Goal: Information Seeking & Learning: Learn about a topic

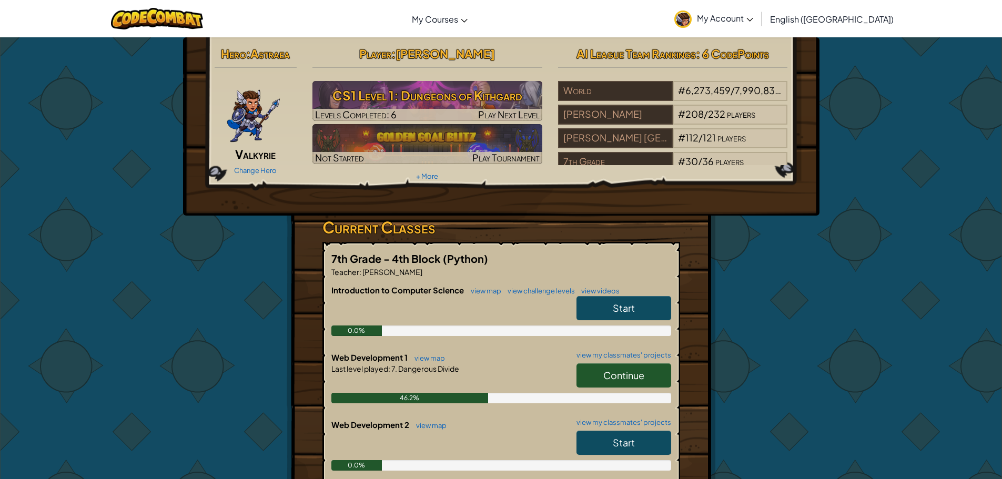
click at [754, 18] on span "My Account" at bounding box center [725, 18] width 56 height 11
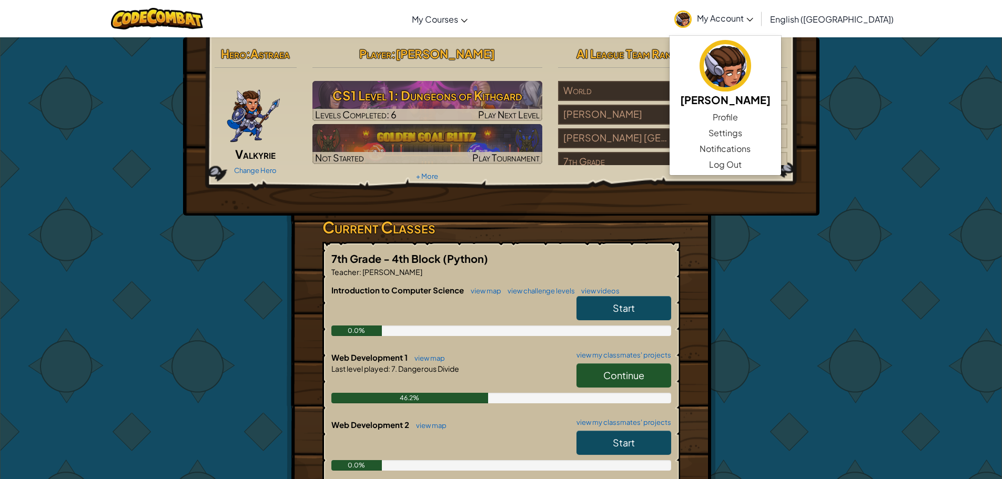
click at [754, 19] on span "My Account" at bounding box center [725, 18] width 56 height 11
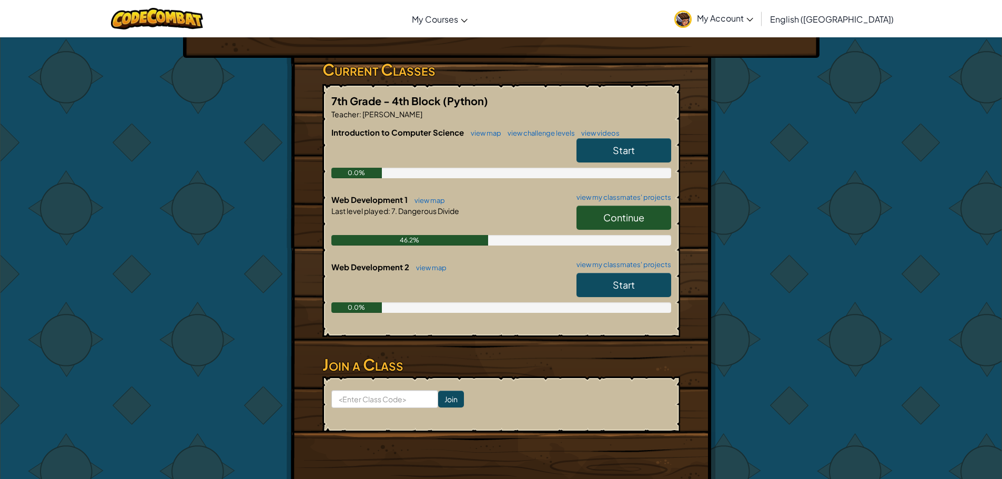
scroll to position [105, 0]
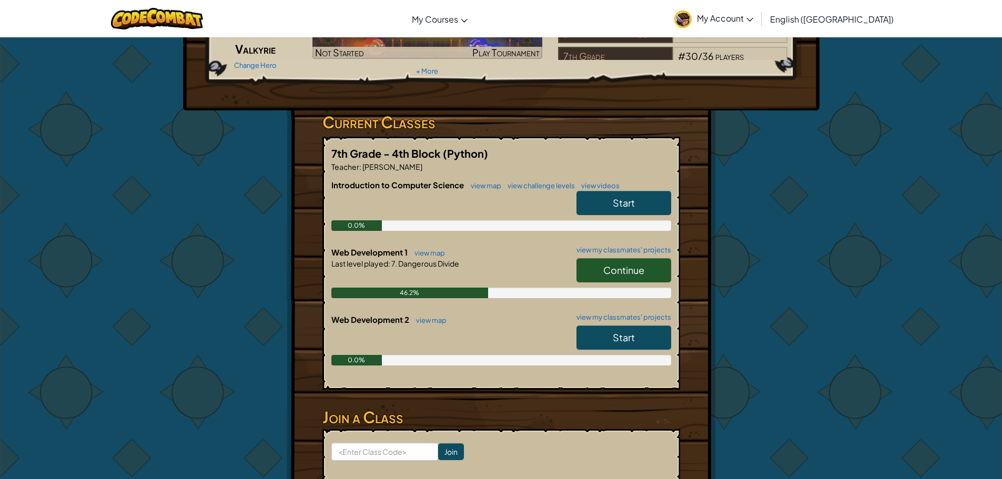
click at [620, 273] on span "Continue" at bounding box center [624, 270] width 41 height 12
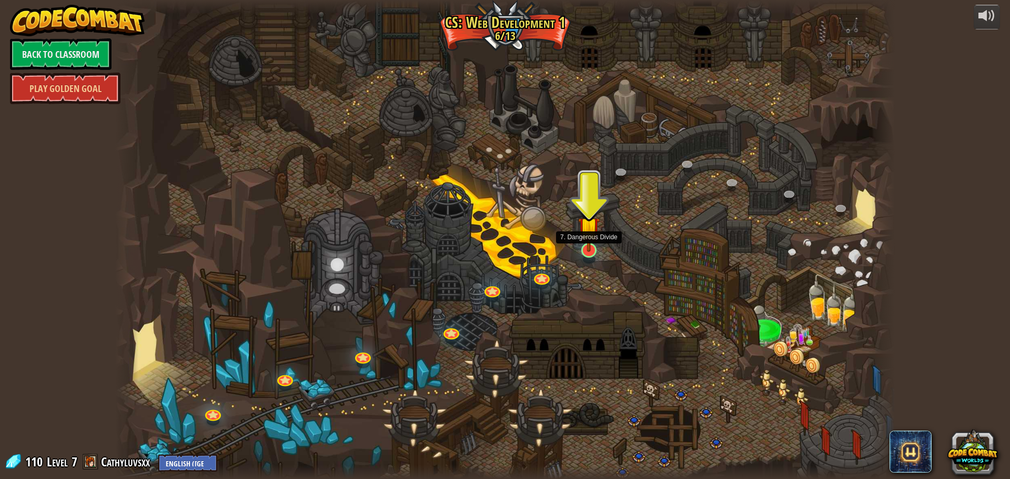
click at [590, 251] on img at bounding box center [588, 227] width 21 height 48
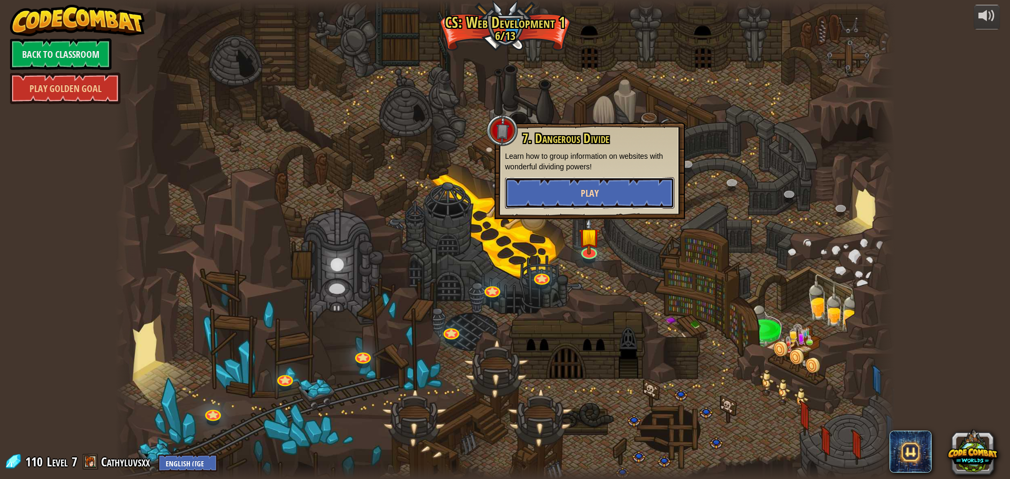
click at [627, 201] on button "Play" at bounding box center [589, 193] width 169 height 32
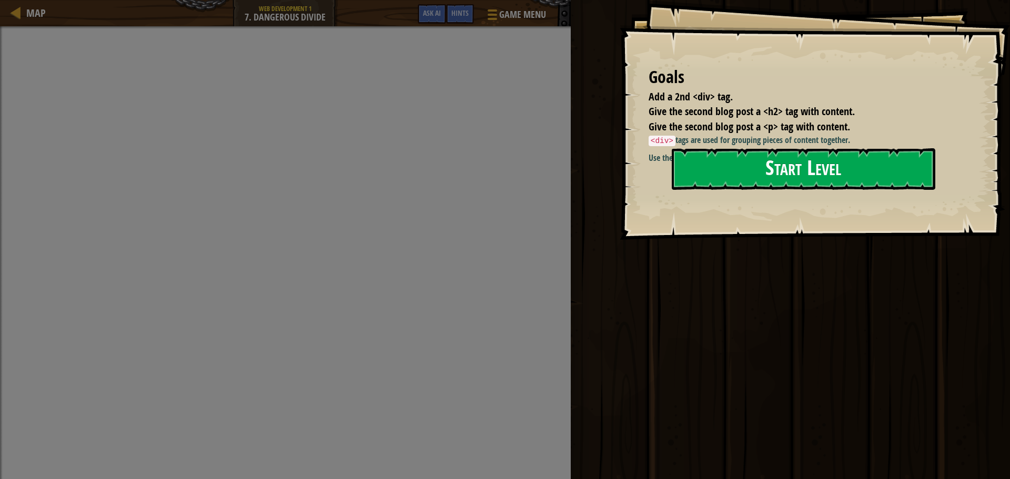
click at [758, 159] on button "Start Level" at bounding box center [804, 169] width 264 height 42
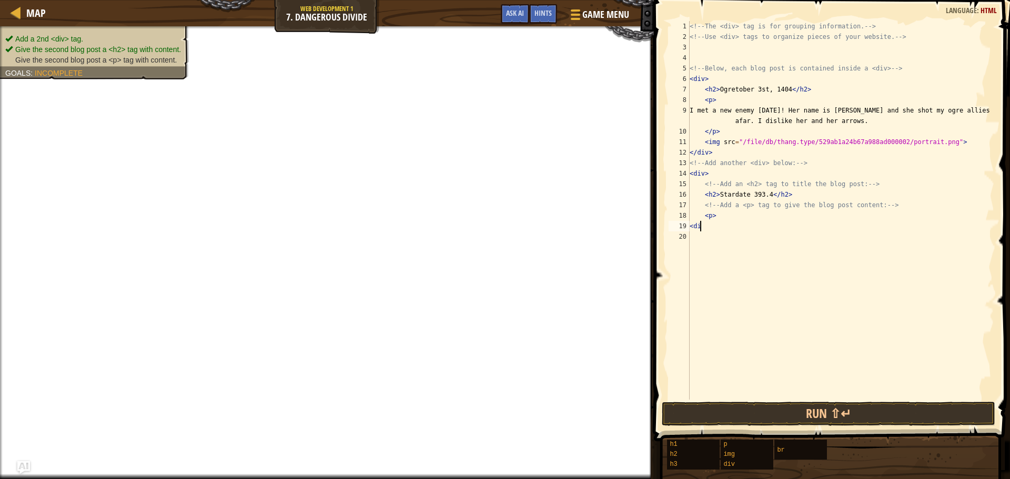
scroll to position [5, 0]
type textarea "<"
type textarea ","
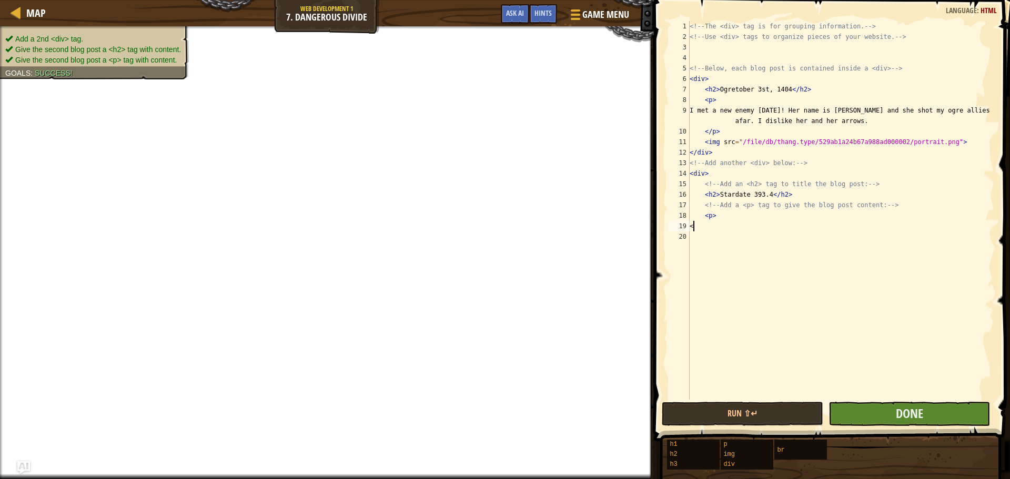
type textarea "<"
click at [849, 410] on button "Done" at bounding box center [910, 414] width 162 height 24
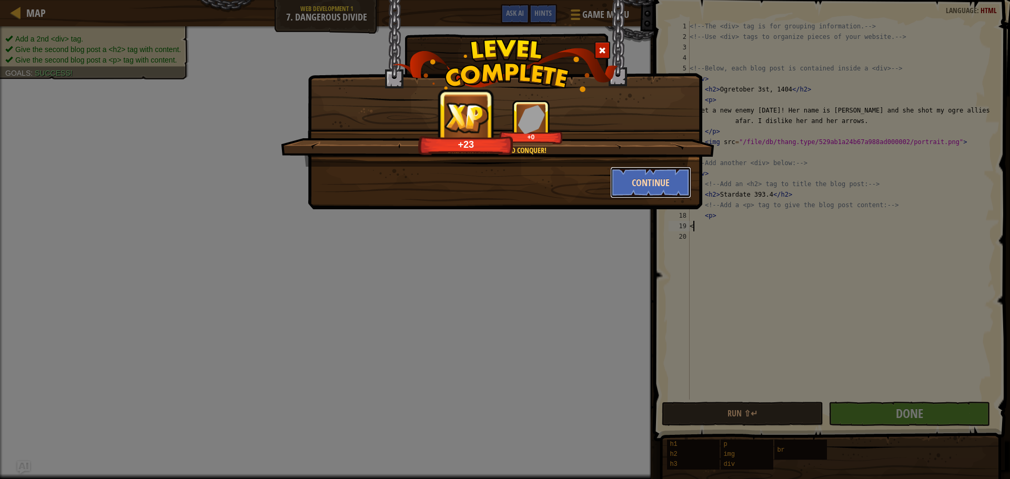
click at [663, 184] on button "Continue" at bounding box center [651, 183] width 82 height 32
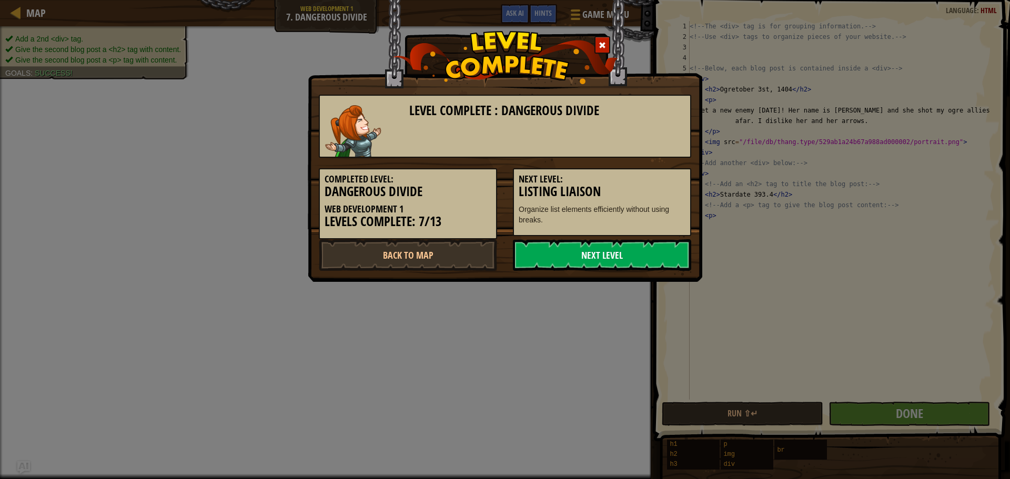
click at [616, 257] on link "Next Level" at bounding box center [602, 255] width 178 height 32
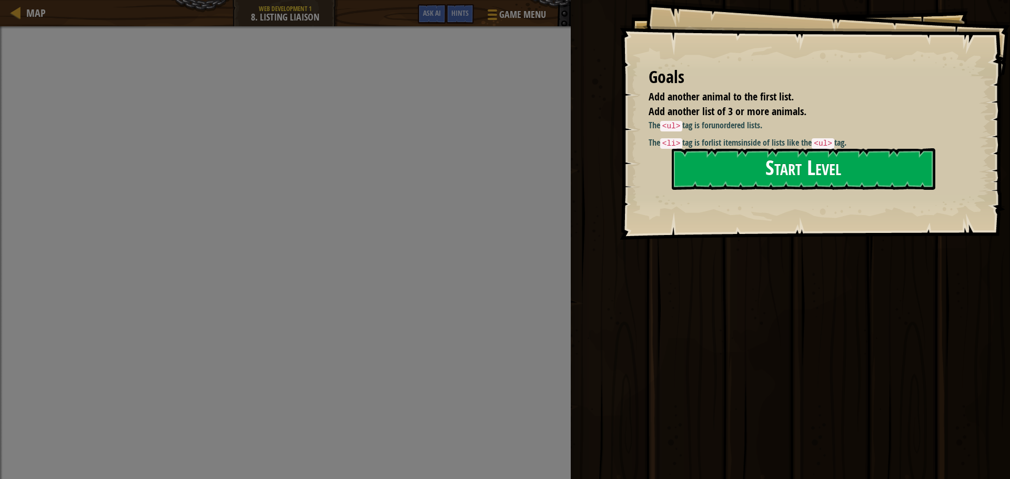
click at [824, 173] on button "Start Level" at bounding box center [804, 169] width 264 height 42
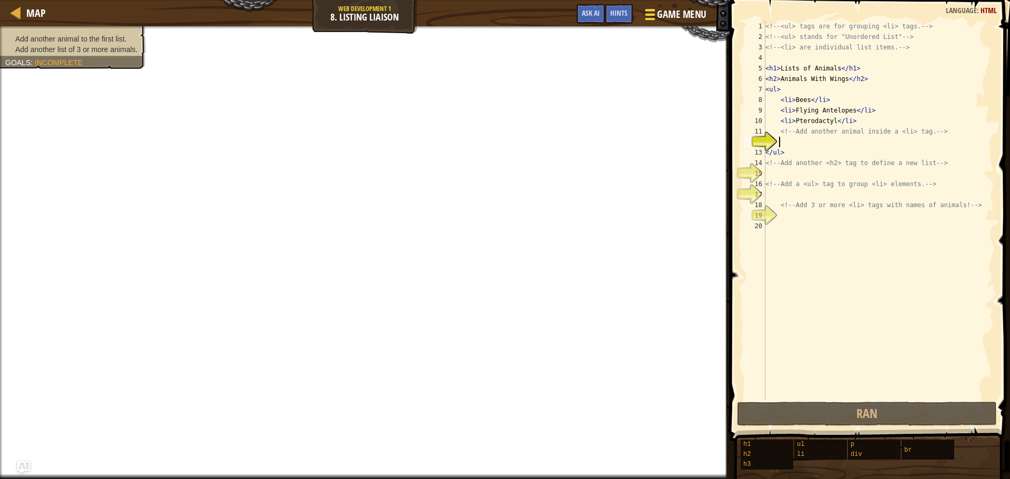
click at [651, 12] on div at bounding box center [650, 14] width 14 height 15
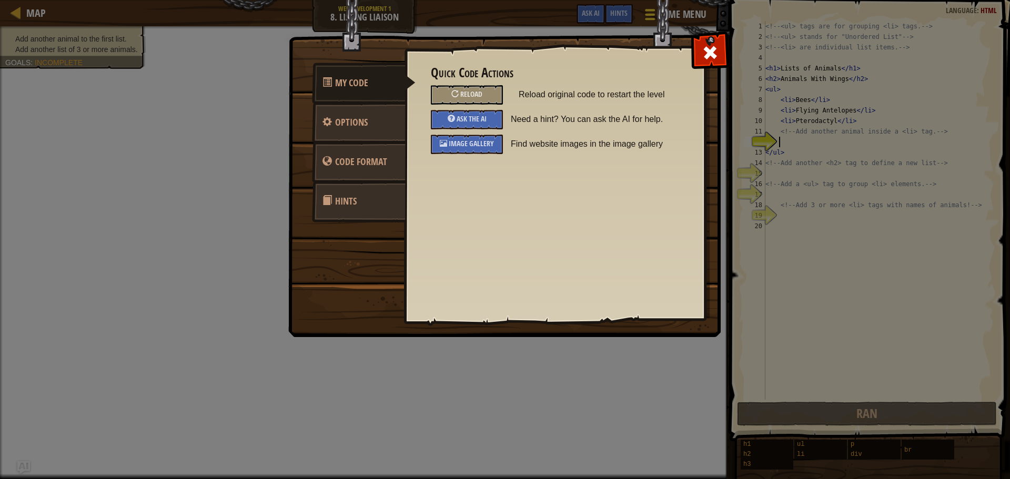
click at [651, 12] on img at bounding box center [508, 149] width 441 height 377
click at [488, 97] on div "Reload" at bounding box center [467, 94] width 72 height 19
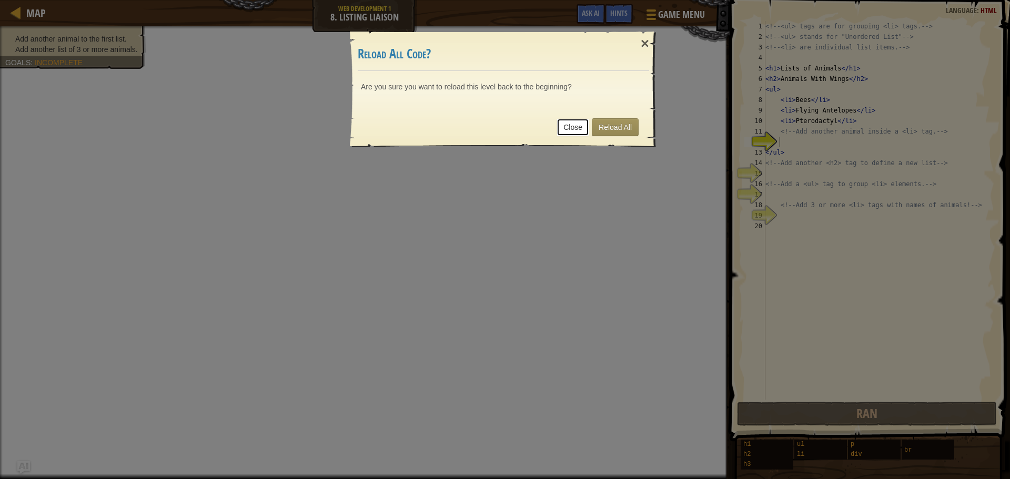
click at [571, 122] on link "Close" at bounding box center [573, 127] width 33 height 18
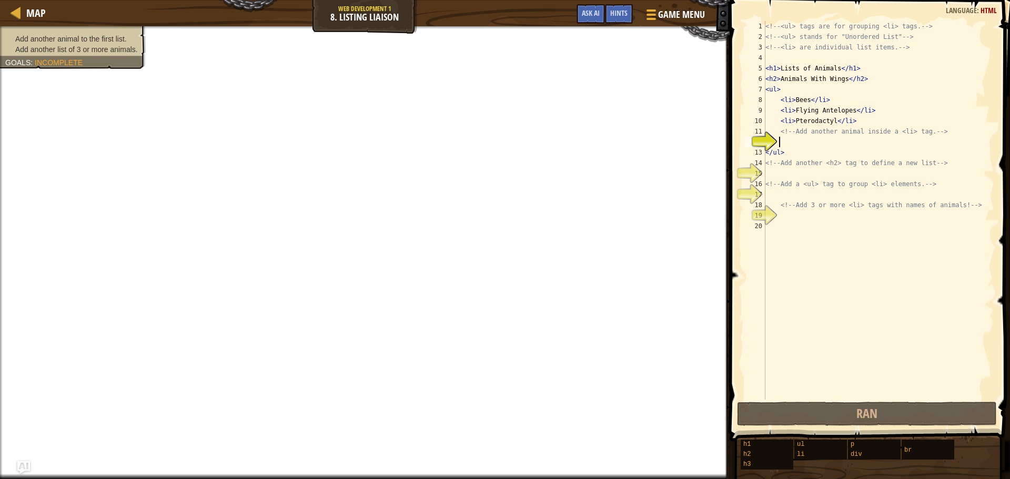
click at [363, 8] on div "Map Web Development 1 8. Listing Liaison Game Menu Done Hints Ask AI" at bounding box center [365, 13] width 730 height 26
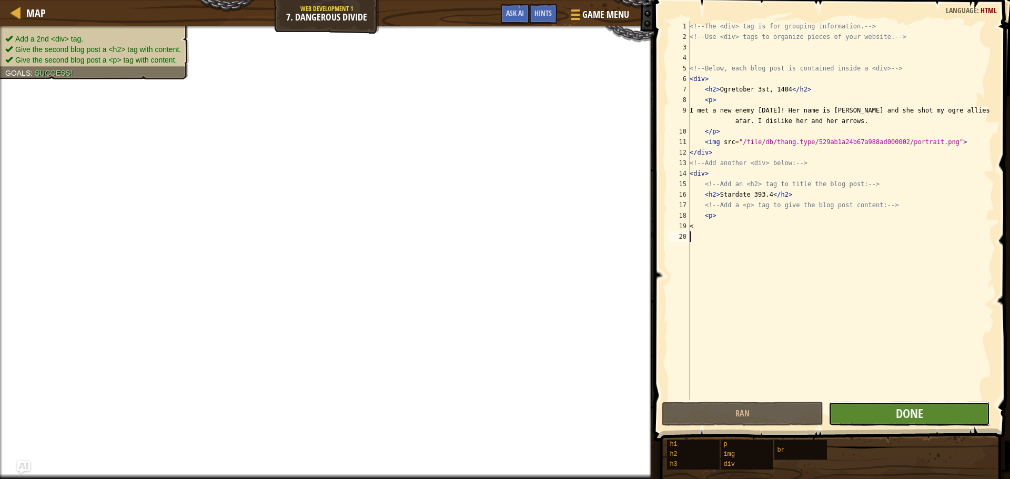
click at [882, 412] on button "Done" at bounding box center [910, 414] width 162 height 24
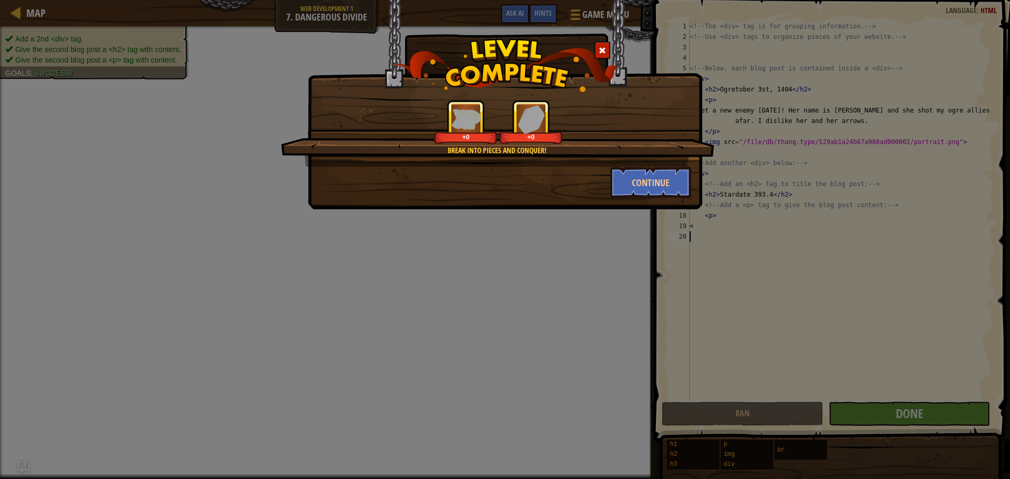
click at [672, 200] on div "Break into pieces and conquer! +0 +0 Continue" at bounding box center [505, 104] width 395 height 209
click at [677, 195] on button "Continue" at bounding box center [651, 183] width 82 height 32
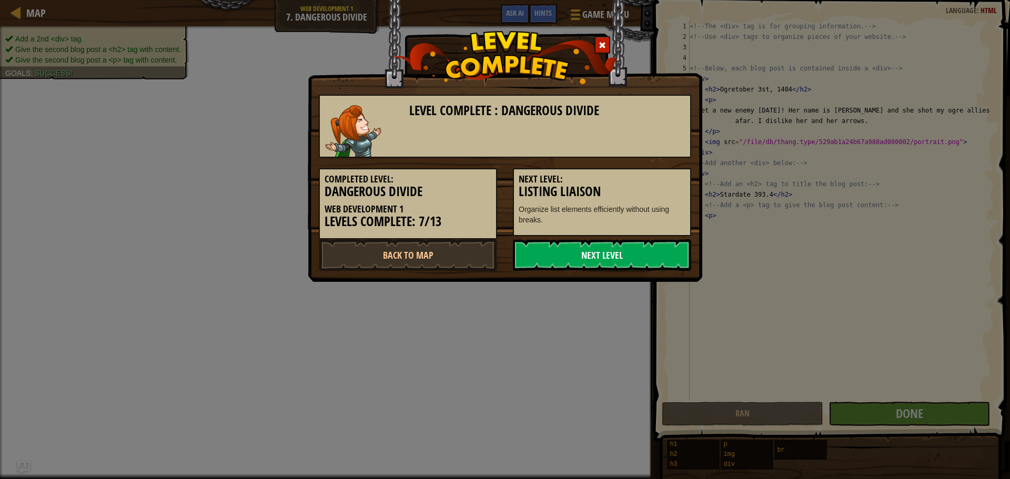
click at [601, 253] on link "Next Level" at bounding box center [602, 255] width 178 height 32
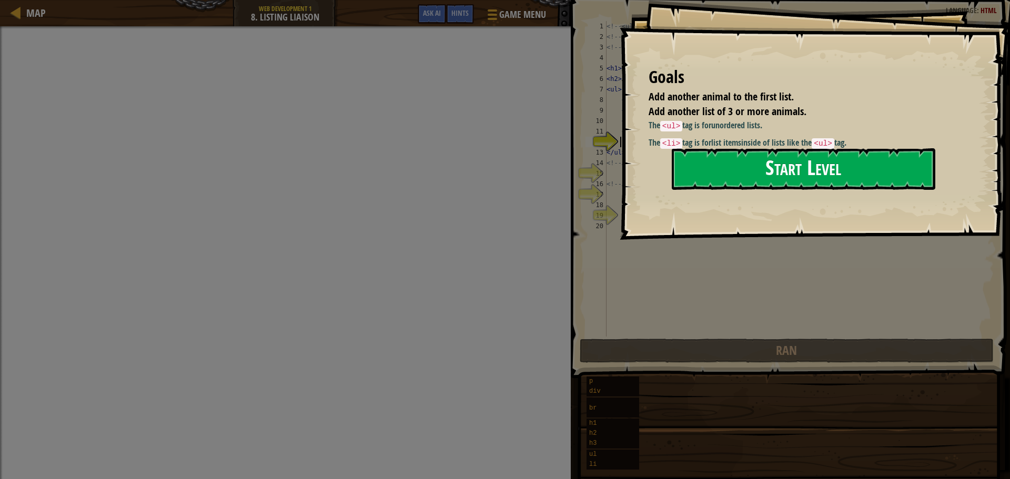
click at [808, 168] on button "Start Level" at bounding box center [804, 169] width 264 height 42
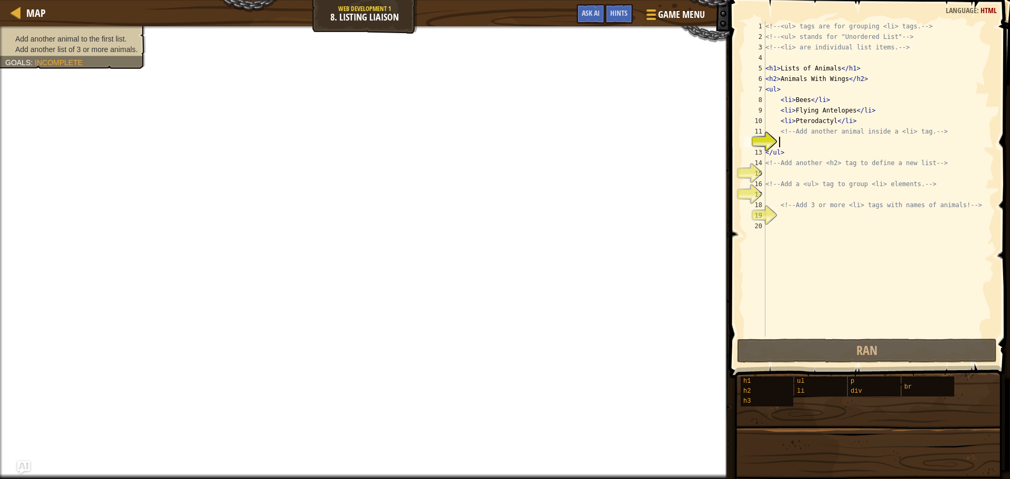
type textarea ","
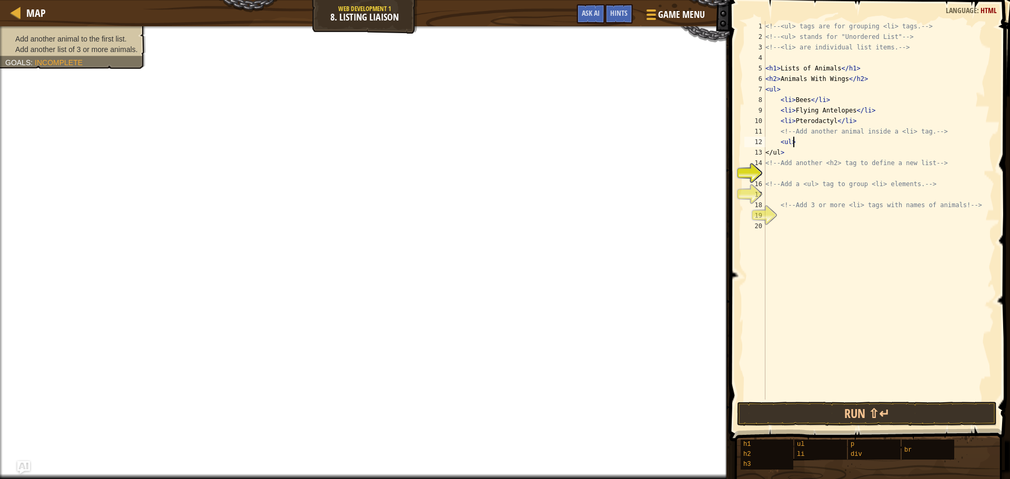
scroll to position [5, 2]
click at [791, 168] on div "<!-- <ul> tags are for grouping <li> tags. --> <!-- <ul> stands for "Unordered …" at bounding box center [879, 221] width 231 height 400
type textarea "<!-- Add another <h2> tag to define a new list -->"
click at [783, 174] on div "<!-- <ul> tags are for grouping <li> tags. --> <!-- <ul> stands for "Unordered …" at bounding box center [879, 210] width 231 height 379
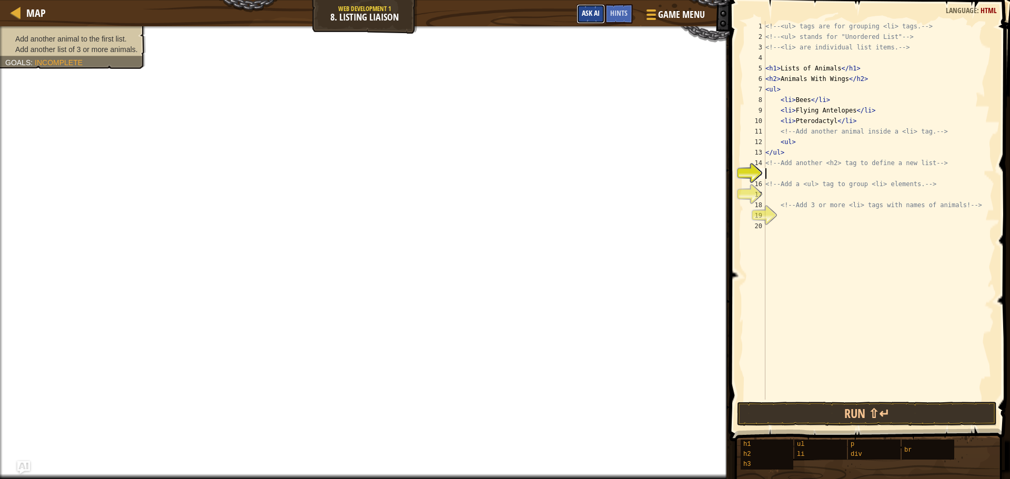
click at [586, 15] on span "Ask AI" at bounding box center [591, 13] width 18 height 10
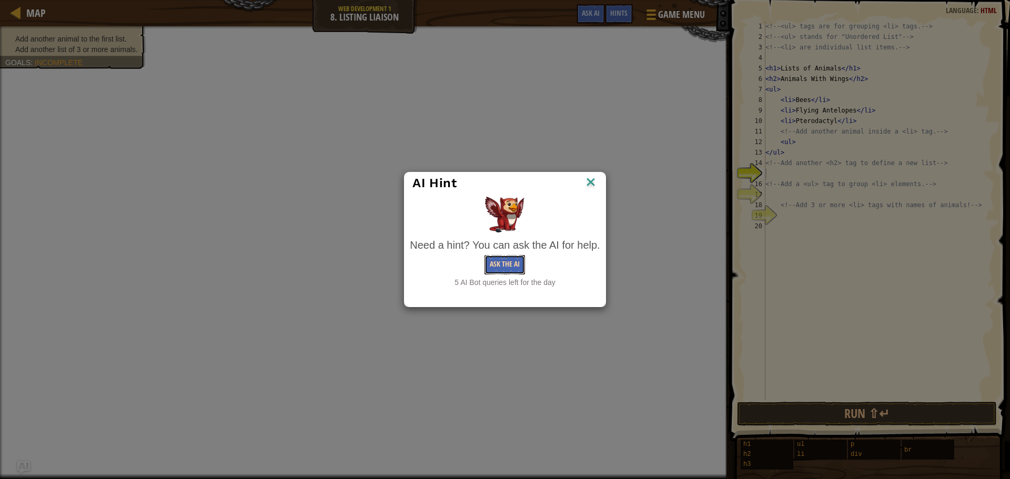
click at [489, 264] on button "Ask the AI" at bounding box center [505, 264] width 41 height 19
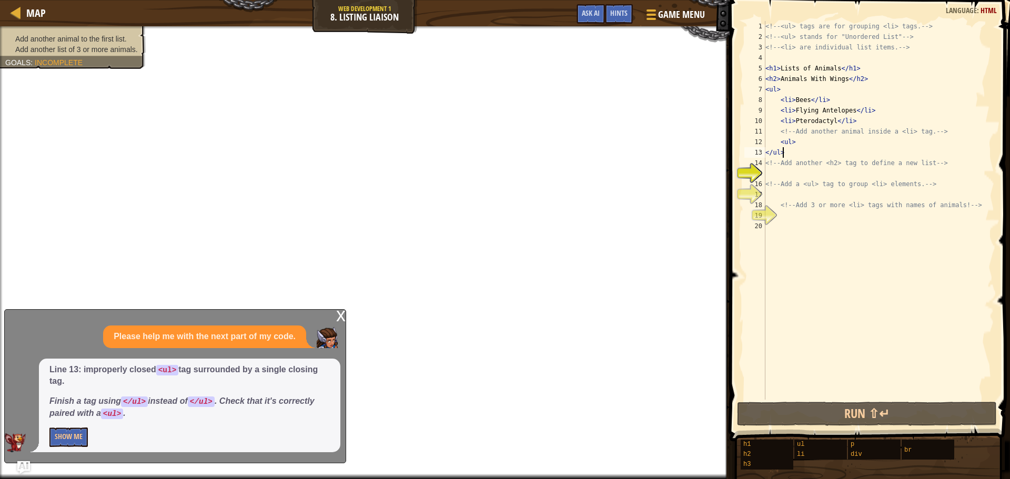
click at [799, 150] on div "<!-- <ul> tags are for grouping <li> tags. --> <!-- <ul> stands for "Unordered …" at bounding box center [879, 221] width 231 height 400
click at [769, 150] on div "<!-- <ul> tags are for grouping <li> tags. --> <!-- <ul> stands for "Unordered …" at bounding box center [879, 221] width 231 height 400
click at [771, 180] on div "<!-- <ul> tags are for grouping <li> tags. --> <!-- <ul> stands for "Unordered …" at bounding box center [879, 221] width 231 height 400
type textarea "<!-- Add a <ul> tag to group <li> elements. -->"
click at [776, 174] on div "<!-- <ul> tags are for grouping <li> tags. --> <!-- <ul> stands for "Unordered …" at bounding box center [879, 221] width 231 height 400
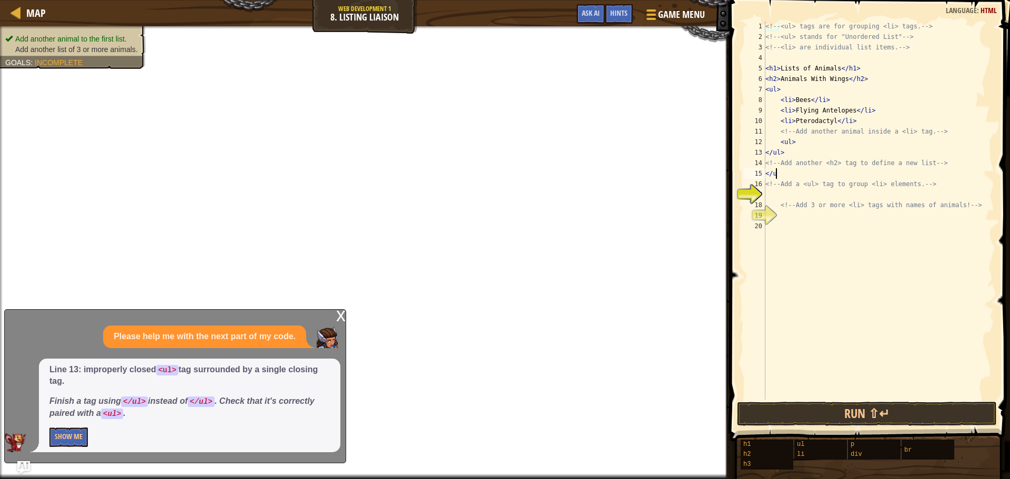
scroll to position [5, 1]
type textarea "</ul>"
click at [778, 192] on div "<!-- <ul> tags are for grouping <li> tags. --> <!-- <ul> stands for "Unordered …" at bounding box center [879, 221] width 231 height 400
click at [792, 167] on div "<!-- <ul> tags are for grouping <li> tags. --> <!-- <ul> stands for "Unordered …" at bounding box center [879, 221] width 231 height 400
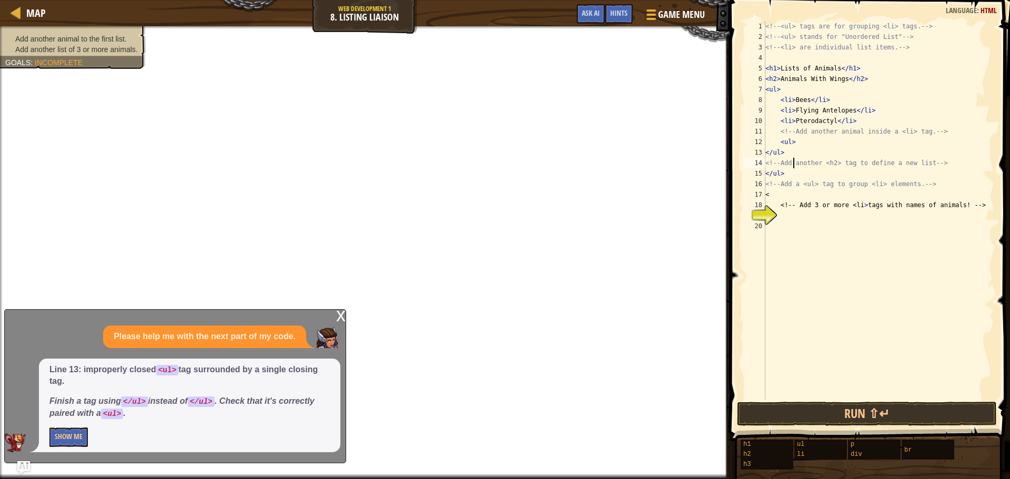
click at [778, 172] on div "<!-- <ul> tags are for grouping <li> tags. --> <!-- <ul> stands for "Unordered …" at bounding box center [879, 221] width 231 height 400
click at [778, 153] on div "<!-- <ul> tags are for grouping <li> tags. --> <!-- <ul> stands for "Unordered …" at bounding box center [879, 221] width 231 height 400
click at [778, 155] on div "<!-- <ul> tags are for grouping <li> tags. --> <!-- <ul> stands for "Unordered …" at bounding box center [879, 221] width 231 height 400
click at [787, 153] on div "<!-- <ul> tags are for grouping <li> tags. --> <!-- <ul> stands for "Unordered …" at bounding box center [879, 221] width 231 height 400
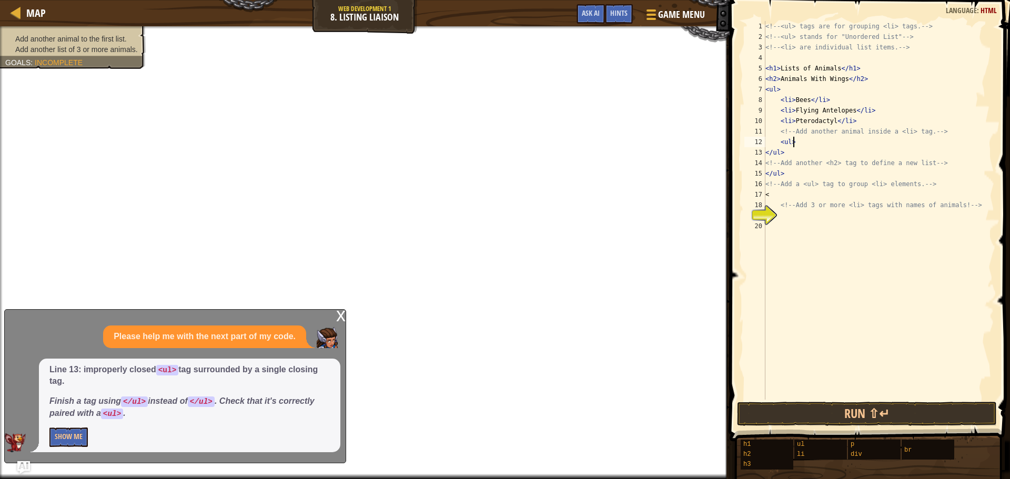
click at [797, 144] on div "<!-- <ul> tags are for grouping <li> tags. --> <!-- <ul> stands for "Unordered …" at bounding box center [879, 221] width 231 height 400
type textarea "<ul>"
click at [797, 213] on div "<!-- <ul> tags are for grouping <li> tags. --> <!-- <ul> stands for "Unordered …" at bounding box center [879, 221] width 231 height 400
click at [73, 441] on button "Show Me" at bounding box center [68, 437] width 38 height 19
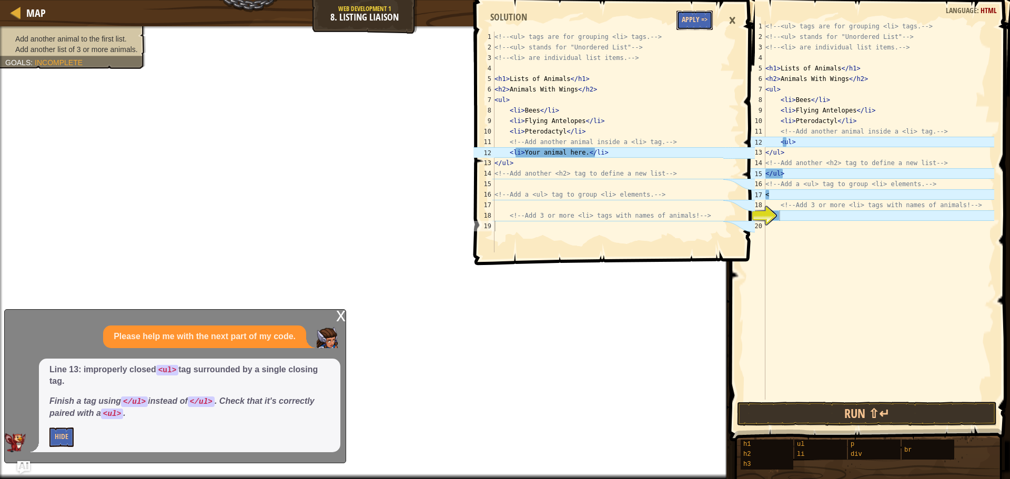
click at [698, 22] on button "Apply =>" at bounding box center [695, 20] width 36 height 19
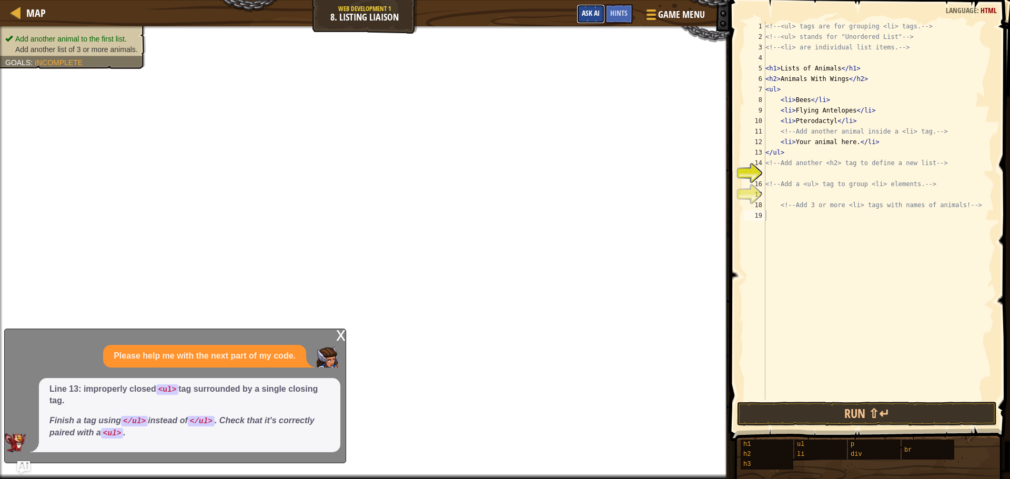
click at [589, 16] on span "Ask AI" at bounding box center [591, 13] width 18 height 10
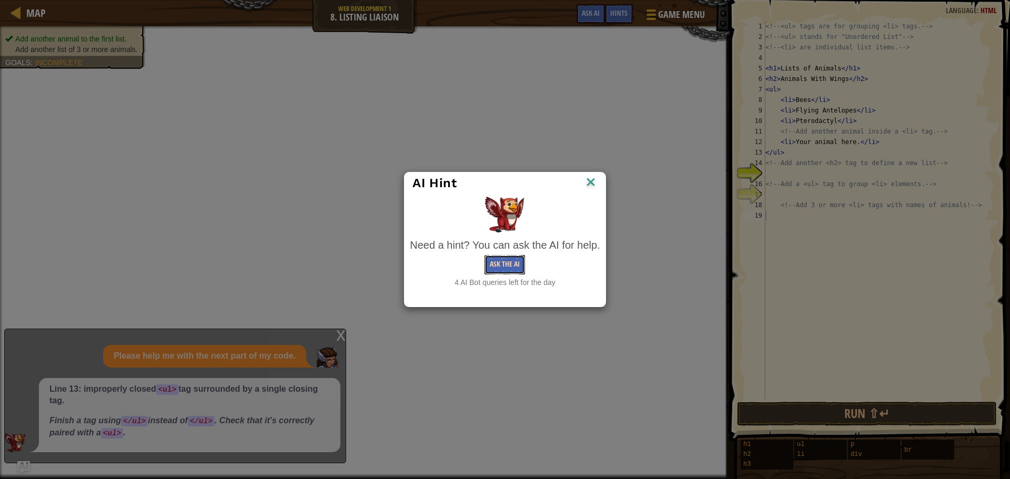
click at [511, 268] on button "Ask the AI" at bounding box center [505, 264] width 41 height 19
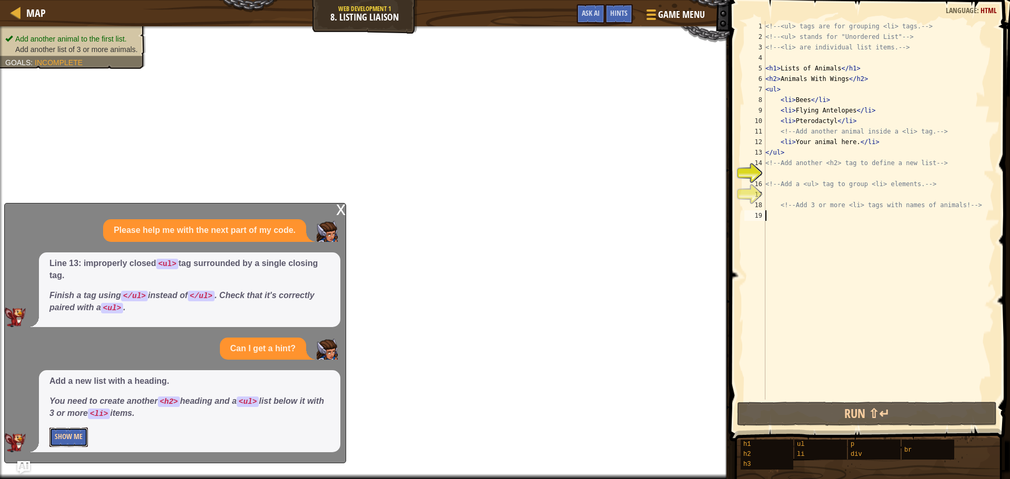
click at [69, 439] on button "Show Me" at bounding box center [68, 437] width 38 height 19
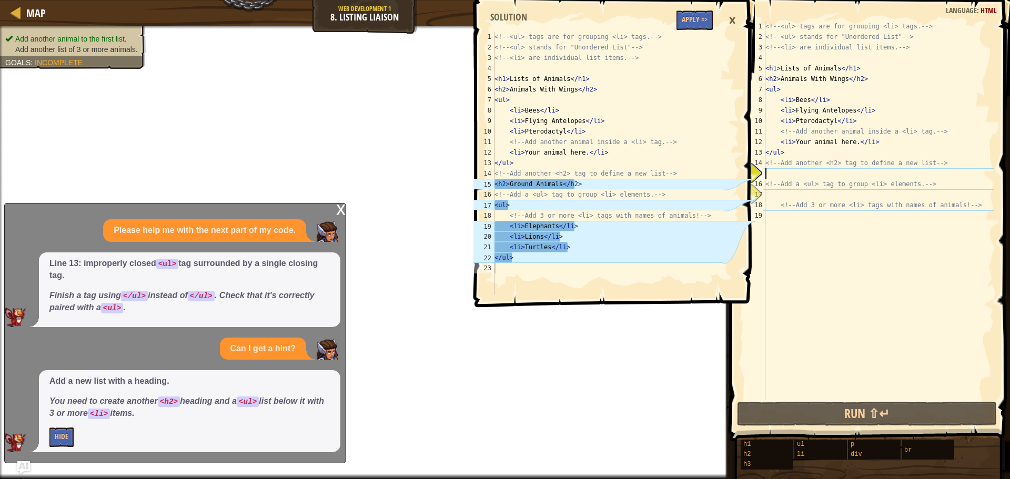
click at [806, 177] on div "<!-- <ul> tags are for grouping <li> tags. --> <!-- <ul> stands for "Unordered …" at bounding box center [879, 221] width 231 height 400
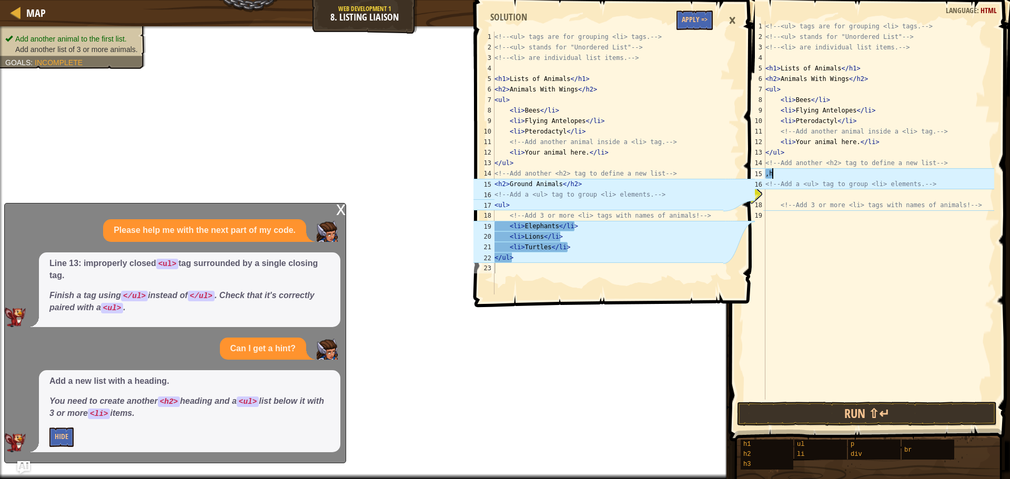
type textarea ","
type textarea "<h2> Ground Animals</hs2>"
click at [832, 213] on div "<!-- <ul> tags are for grouping <li> tags. --> <!-- <ul> stands for "Unordered …" at bounding box center [879, 221] width 231 height 400
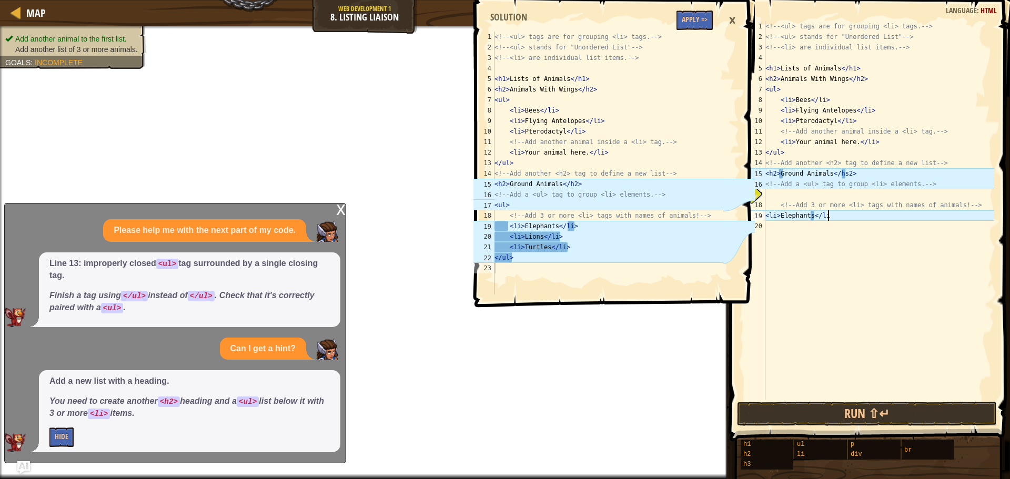
scroll to position [5, 5]
type textarea "<li>Elephants </li>"
click at [797, 228] on div "<!-- <ul> tags are for grouping <li> tags. --> <!-- <ul> stands for "Unordered …" at bounding box center [879, 221] width 231 height 400
click at [845, 218] on div "<!-- <ul> tags are for grouping <li> tags. --> <!-- <ul> stands for "Unordered …" at bounding box center [879, 221] width 231 height 400
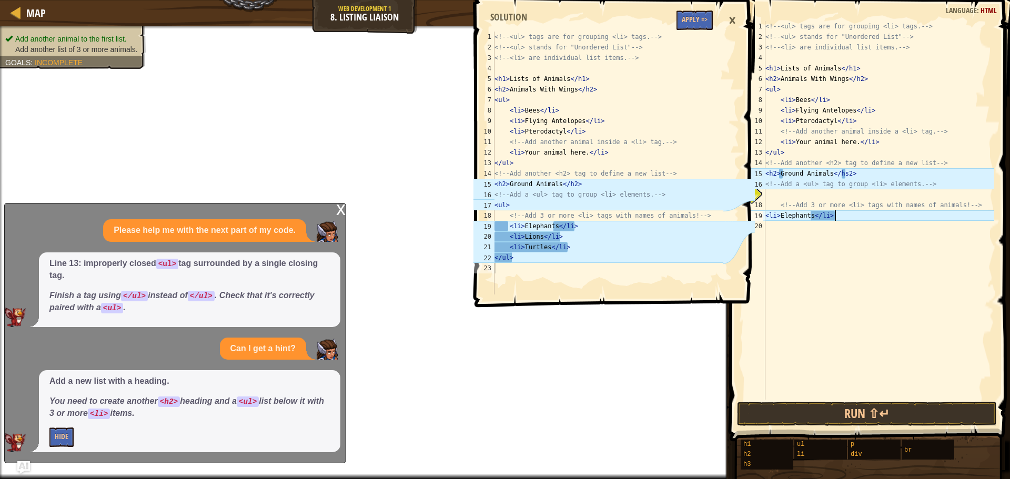
type textarea "<li>Elephants </li>"
click at [796, 229] on div "<!-- <ul> tags are for grouping <li> tags. --> <!-- <ul> stands for "Unordered …" at bounding box center [879, 221] width 231 height 400
type textarea ","
type textarea "<"
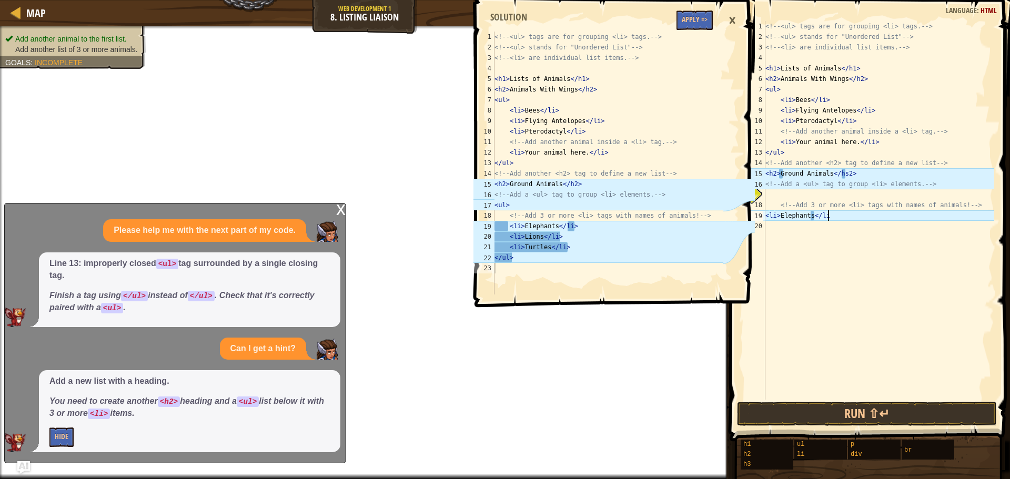
type textarea "<li>Elephants </li>"
click at [806, 228] on div "<!-- <ul> tags are for grouping <li> tags. --> <!-- <ul> stands for "Unordered …" at bounding box center [879, 221] width 231 height 400
click at [812, 215] on div "<!-- <ul> tags are for grouping <li> tags. --> <!-- <ul> stands for "Unordered …" at bounding box center [879, 221] width 231 height 400
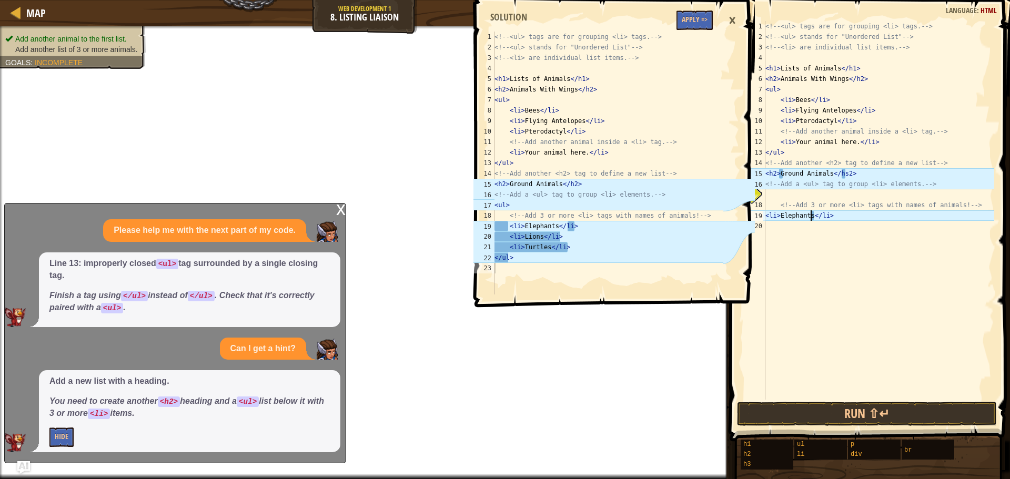
click at [816, 213] on div "<!-- <ul> tags are for grouping <li> tags. --> <!-- <ul> stands for "Unordered …" at bounding box center [879, 221] width 231 height 400
click at [814, 215] on div "<!-- <ul> tags are for grouping <li> tags. --> <!-- <ul> stands for "Unordered …" at bounding box center [879, 221] width 231 height 400
type textarea "<li>Elephants</li>"
click at [804, 230] on div "<!-- <ul> tags are for grouping <li> tags. --> <!-- <ul> stands for "Unordered …" at bounding box center [879, 221] width 231 height 400
type textarea ","
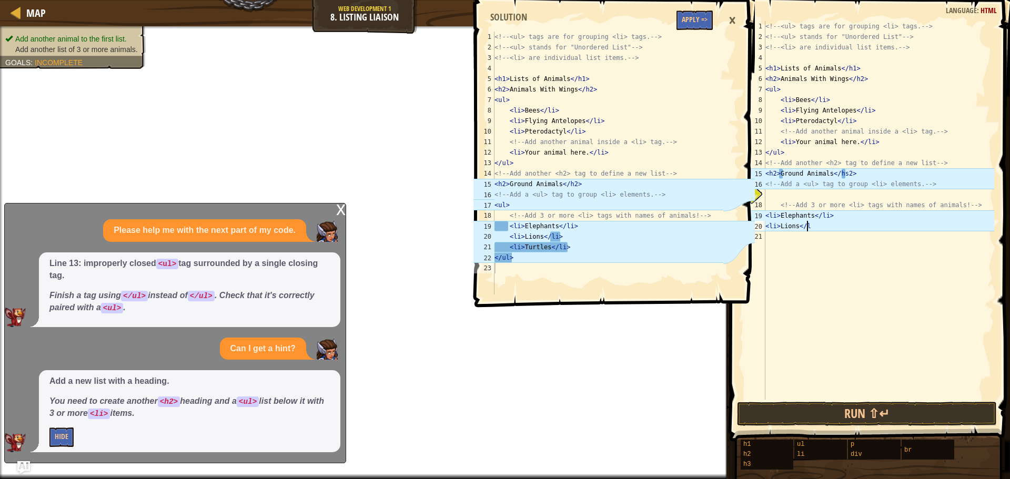
scroll to position [5, 3]
type textarea "<li>Lions</li>"
click at [790, 243] on div "<!-- <ul> tags are for grouping <li> tags. --> <!-- <ul> stands for "Unordered …" at bounding box center [879, 221] width 231 height 400
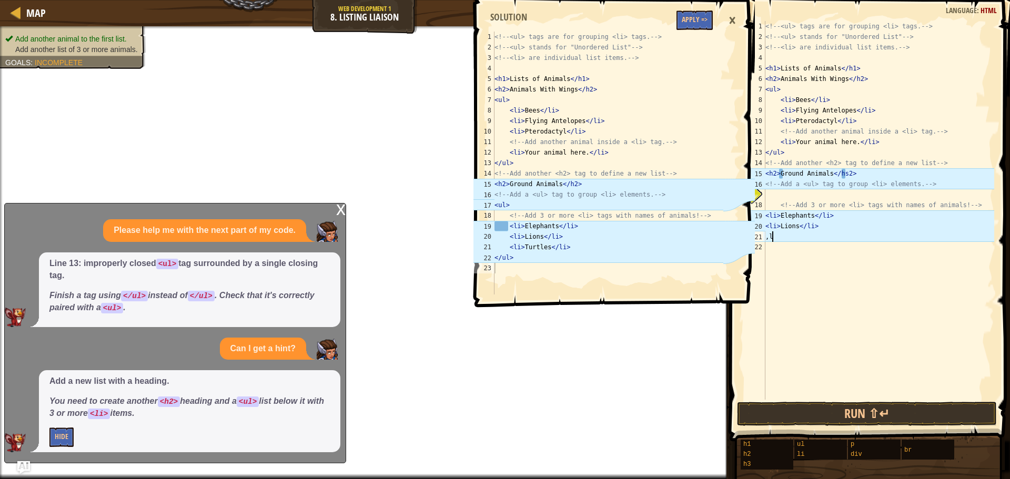
scroll to position [5, 0]
type textarea ","
type textarea "<li>Turtles</li>"
click at [784, 248] on div "<!-- <ul> tags are for grouping <li> tags. --> <!-- <ul> stands for "Unordered …" at bounding box center [879, 221] width 231 height 400
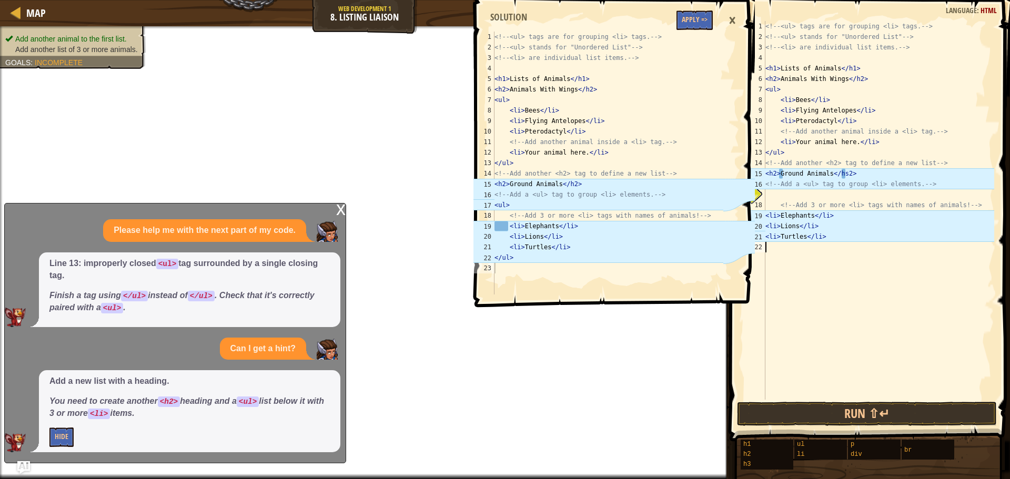
scroll to position [5, 0]
type textarea ","
type textarea "</ul>"
click at [776, 273] on div "<!-- <ul> tags are for grouping <li> tags. --> <!-- <ul> stands for "Unordered …" at bounding box center [879, 221] width 231 height 400
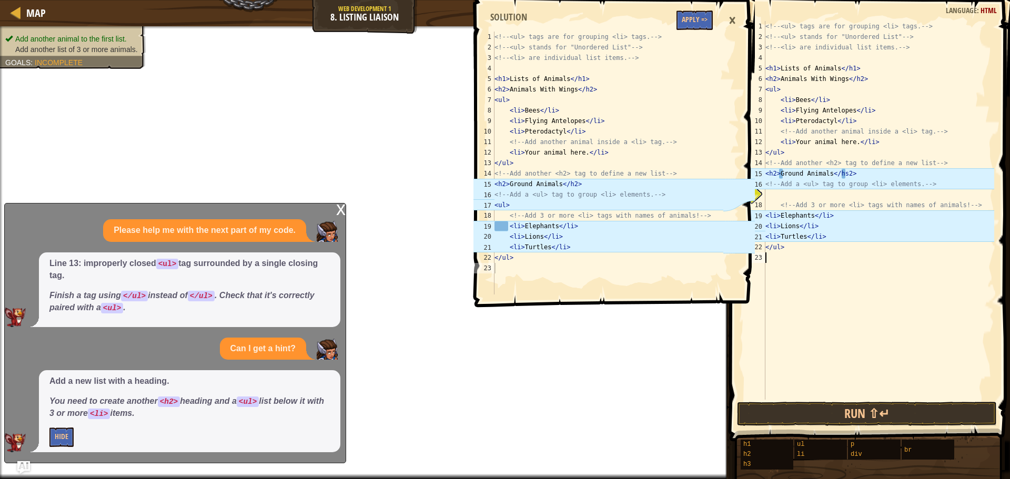
scroll to position [5, 0]
click at [806, 254] on div "<!-- <ul> tags are for grouping <li> tags. --> <!-- <ul> stands for "Unordered …" at bounding box center [879, 221] width 231 height 400
click at [796, 195] on div "<!-- <ul> tags are for grouping <li> tags. --> <!-- <ul> stands for "Unordered …" at bounding box center [879, 221] width 231 height 400
type textarea ">"
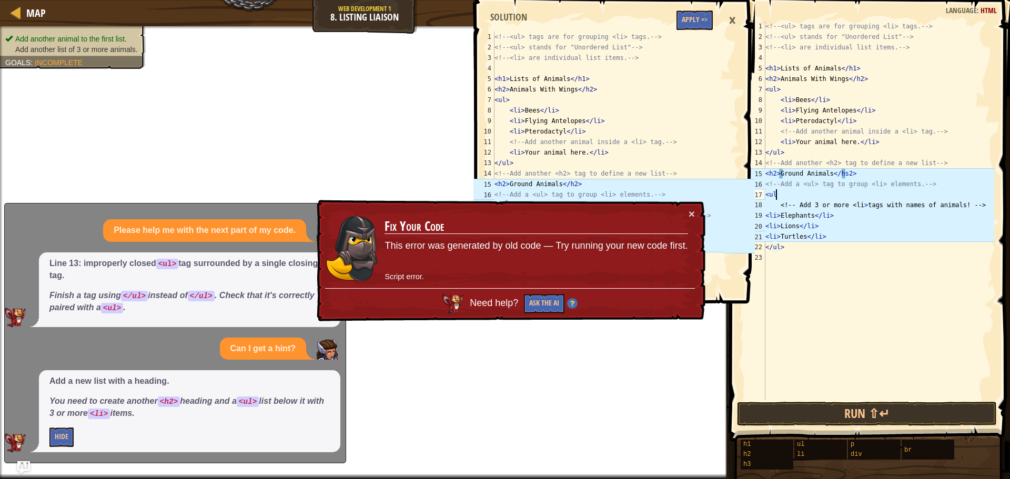
scroll to position [5, 1]
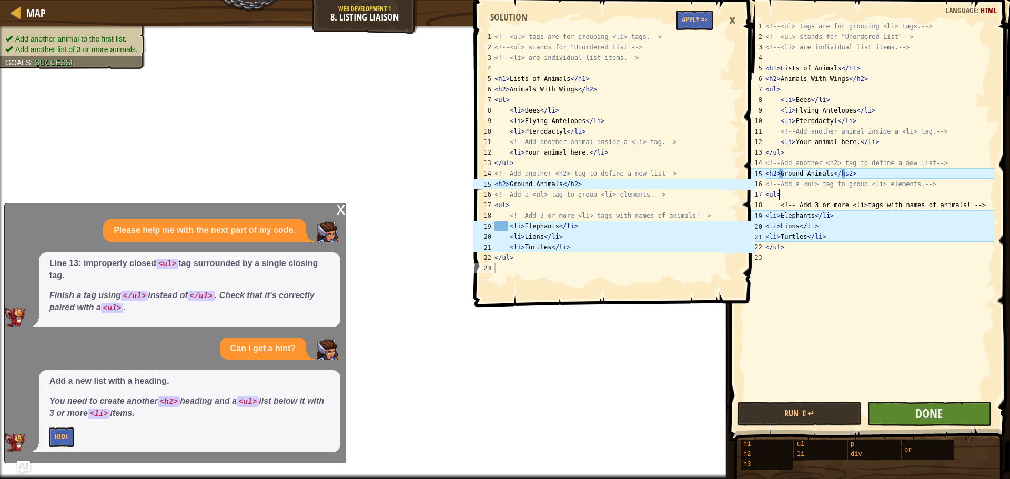
type textarea "<ul>"
click at [884, 415] on button "Done" at bounding box center [929, 414] width 125 height 24
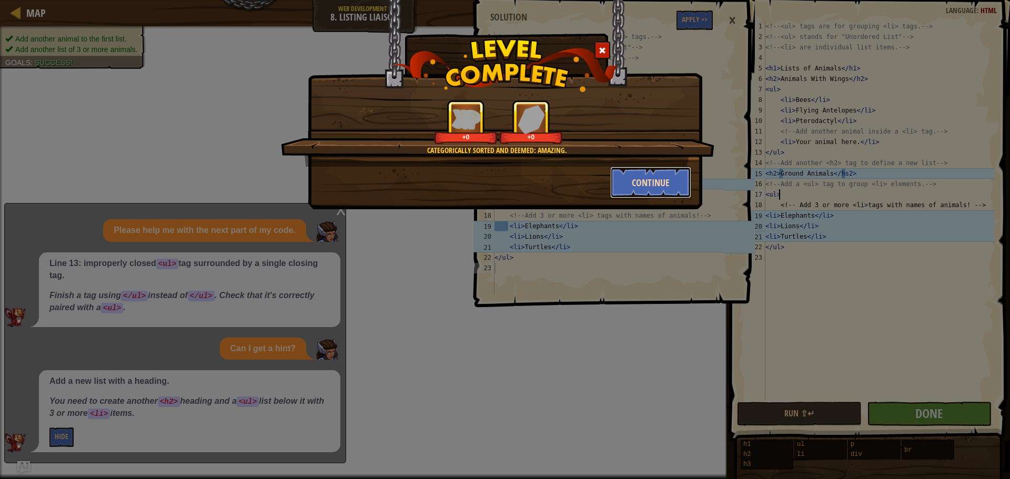
click at [667, 179] on button "Continue" at bounding box center [651, 183] width 82 height 32
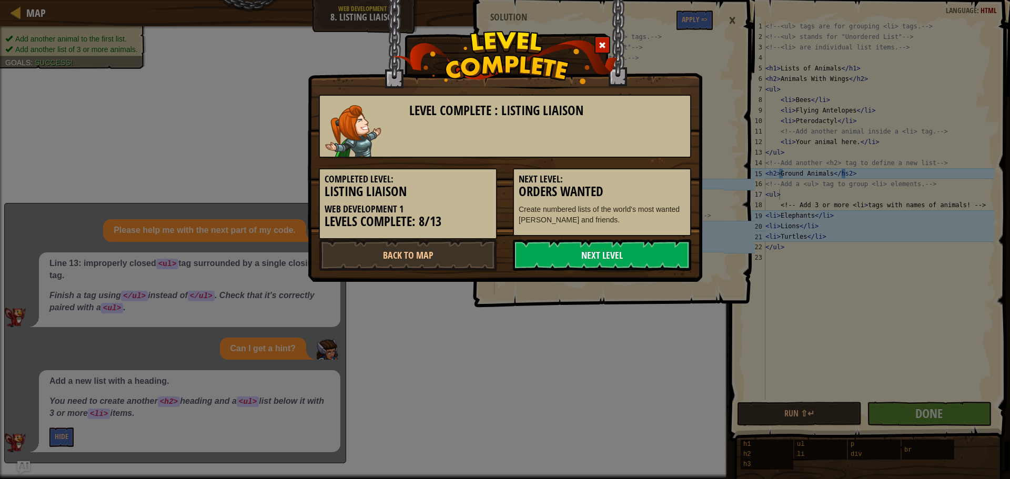
click at [577, 253] on link "Next Level" at bounding box center [602, 255] width 178 height 32
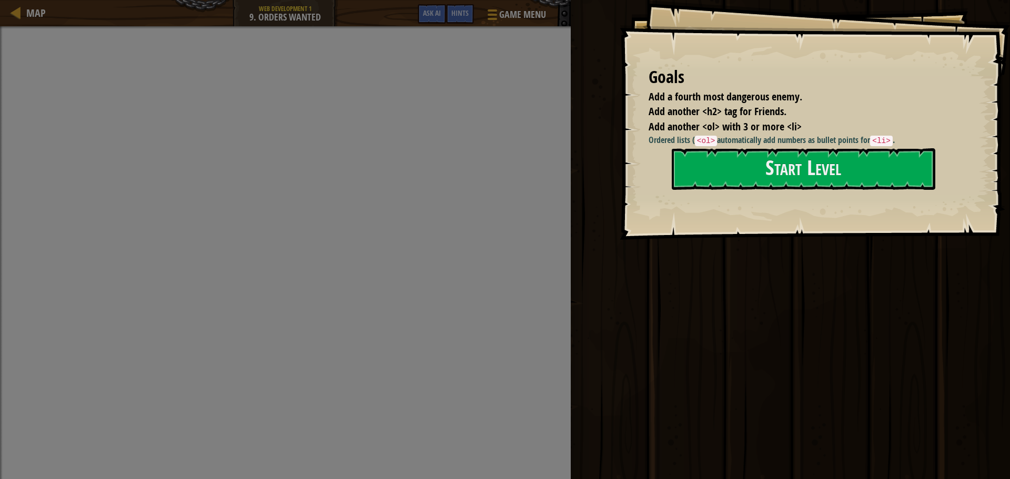
click at [266, 13] on div "Map Web Development 1 9. Orders Wanted Game Menu Done Hints Ask AI" at bounding box center [285, 13] width 571 height 26
click at [26, 2] on div "Map" at bounding box center [33, 13] width 25 height 26
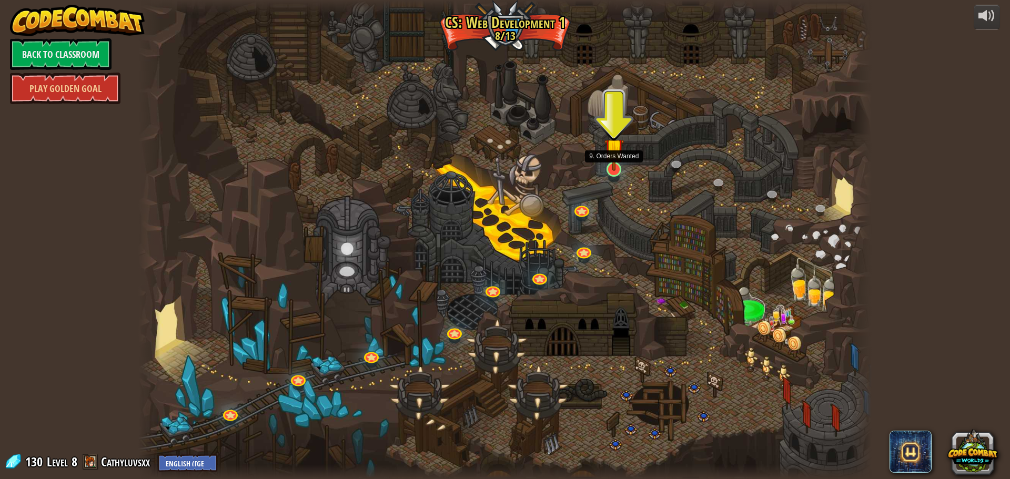
click at [607, 165] on img at bounding box center [614, 148] width 19 height 45
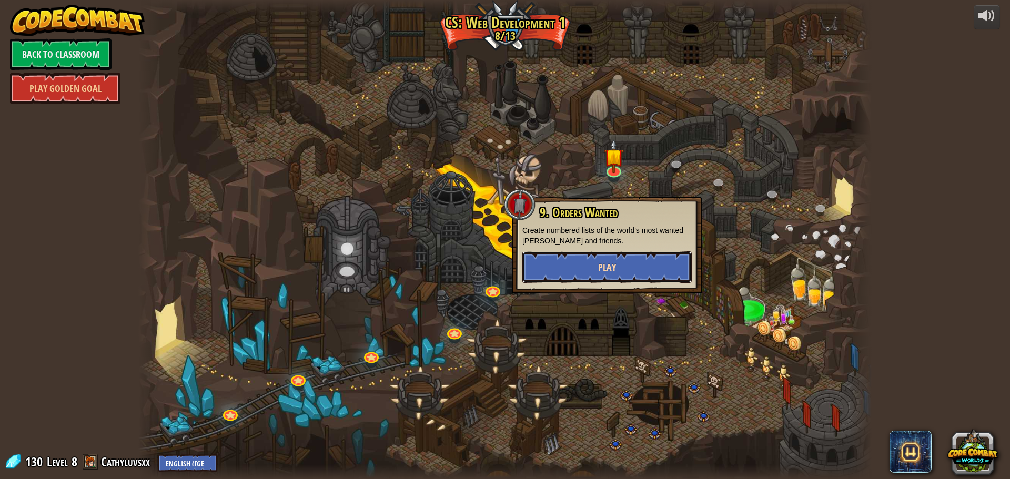
click at [589, 265] on button "Play" at bounding box center [607, 268] width 169 height 32
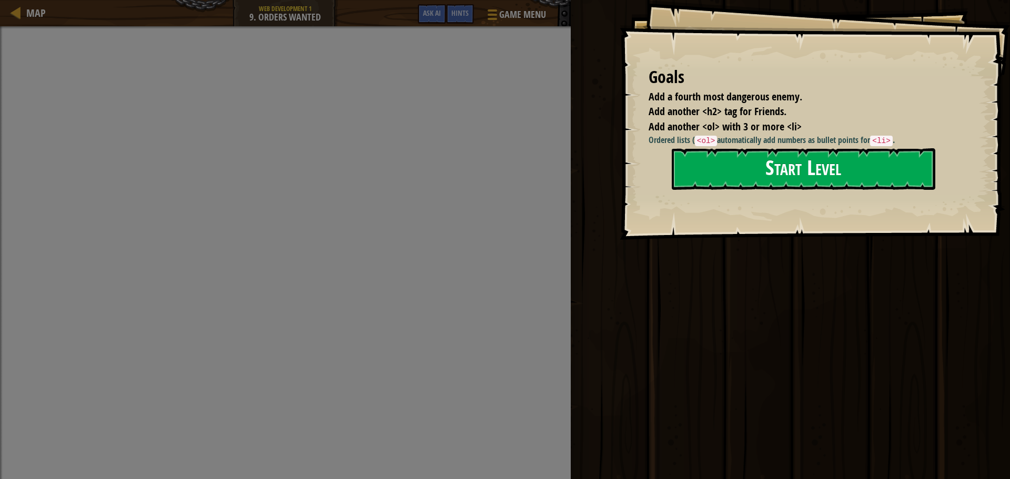
click at [762, 177] on button "Start Level" at bounding box center [804, 169] width 264 height 42
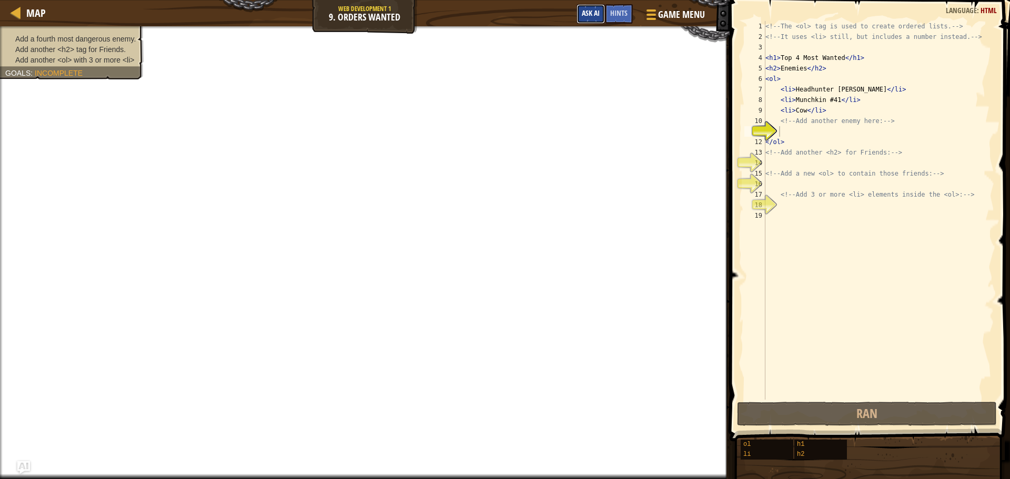
click at [590, 17] on span "Ask AI" at bounding box center [591, 13] width 18 height 10
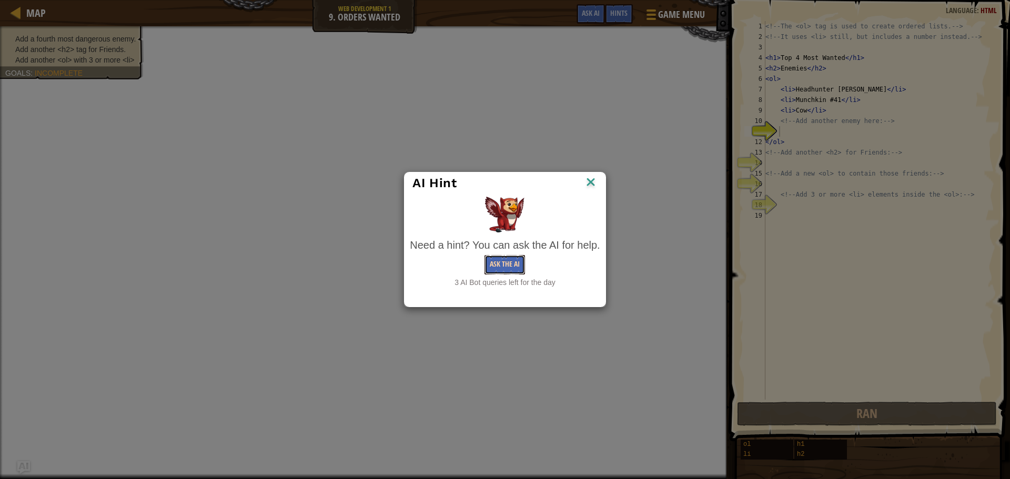
click at [506, 265] on button "Ask the AI" at bounding box center [505, 264] width 41 height 19
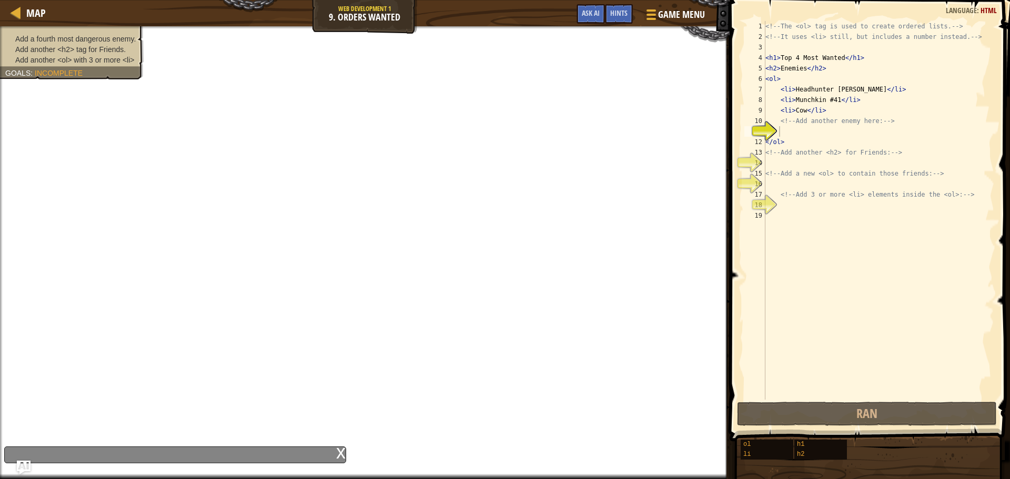
click at [23, 461] on img "Ask AI" at bounding box center [24, 468] width 14 height 14
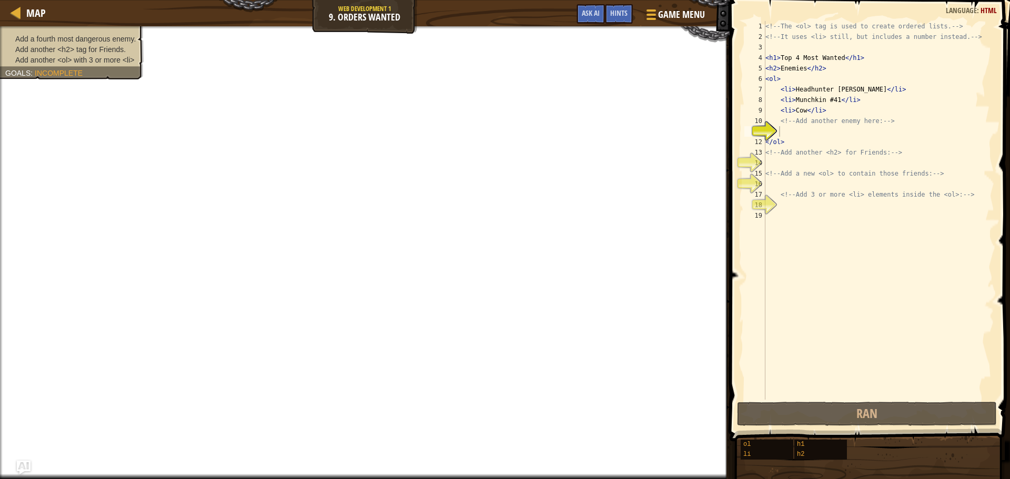
click at [23, 461] on img "Ask AI" at bounding box center [24, 468] width 14 height 14
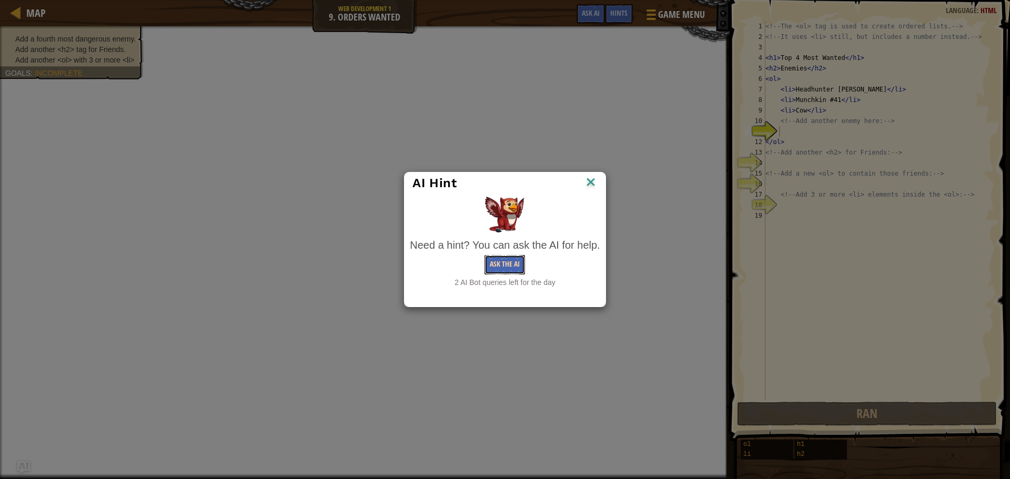
click at [491, 265] on button "Ask the AI" at bounding box center [505, 264] width 41 height 19
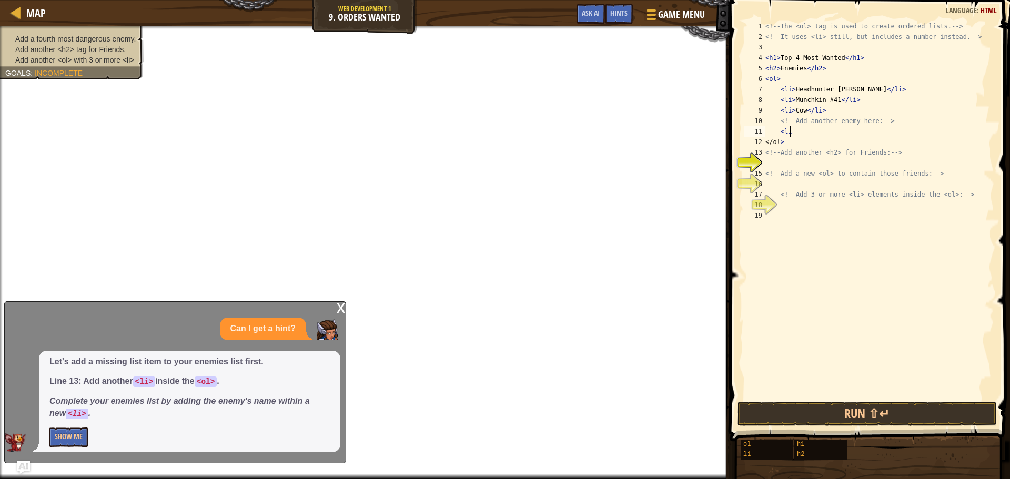
scroll to position [5, 2]
type textarea "<"
drag, startPoint x: 768, startPoint y: 162, endPoint x: 774, endPoint y: 161, distance: 5.3
click at [767, 167] on div "<!-- The <ol> tag is used to create ordered lists. --> <!-- It uses <li> still,…" at bounding box center [879, 221] width 231 height 400
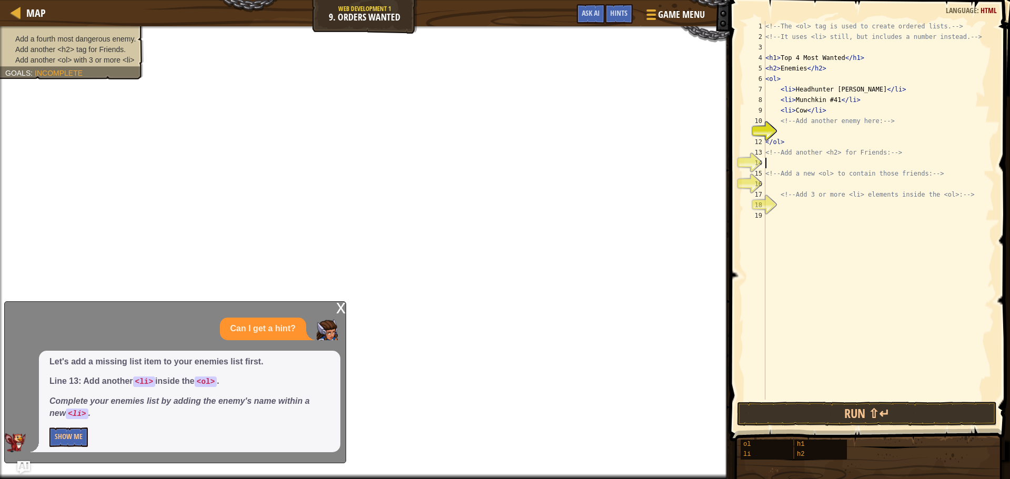
scroll to position [5, 0]
type textarea "<"
type textarea "<ol> <li> <ol>"
click at [796, 187] on div "<!-- The <ol> tag is used to create ordered lists. --> <!-- It uses <li> still,…" at bounding box center [879, 221] width 231 height 400
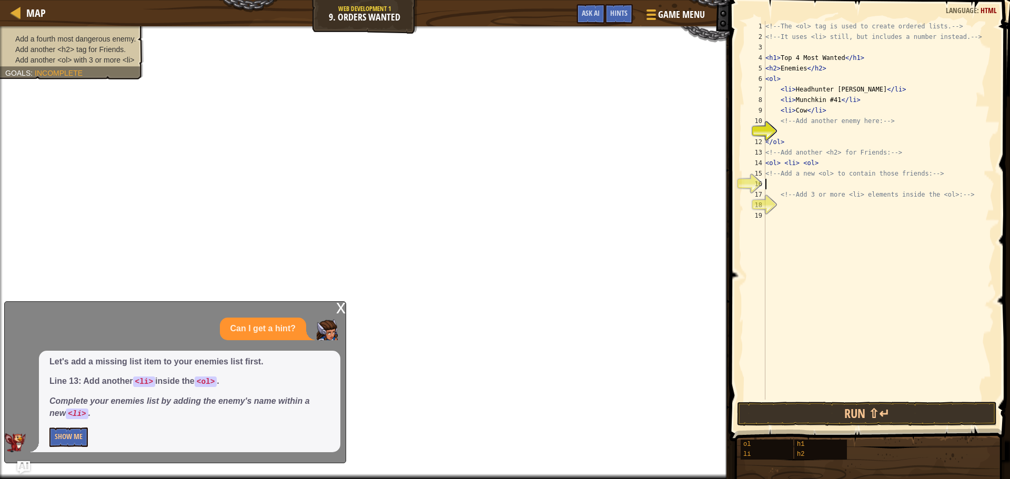
scroll to position [5, 0]
click at [813, 172] on div "<!-- The <ol> tag is used to create ordered lists. --> <!-- It uses <li> still,…" at bounding box center [879, 221] width 231 height 400
click at [817, 162] on div "<!-- The <ol> tag is used to create ordered lists. --> <!-- It uses <li> still,…" at bounding box center [879, 221] width 231 height 400
click at [68, 443] on button "Show Me" at bounding box center [68, 437] width 38 height 19
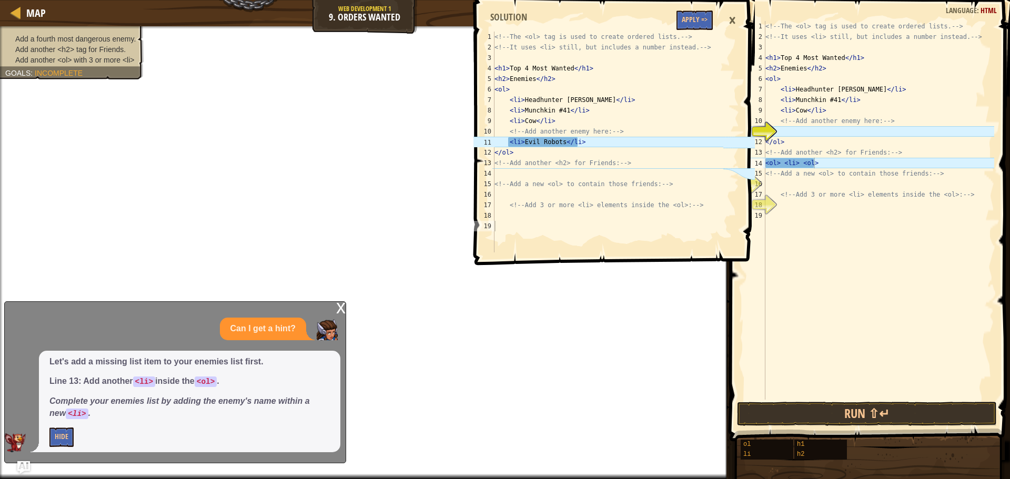
type textarea "</ol>"
click at [836, 137] on div "<!-- The <ol> tag is used to create ordered lists. --> <!-- It uses <li> still,…" at bounding box center [879, 221] width 231 height 400
click at [839, 134] on div "<!-- The <ol> tag is used to create ordered lists. --> <!-- It uses <li> still,…" at bounding box center [879, 221] width 231 height 400
type textarea ","
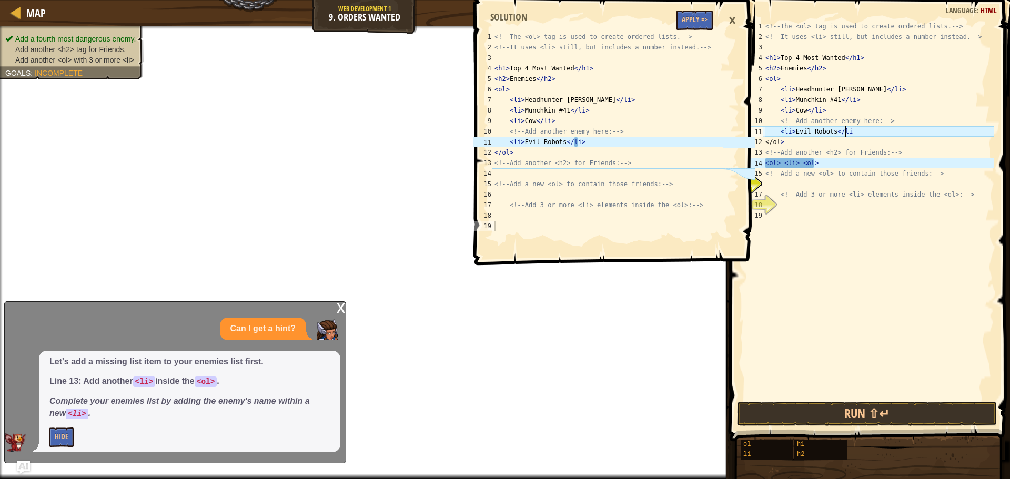
scroll to position [5, 6]
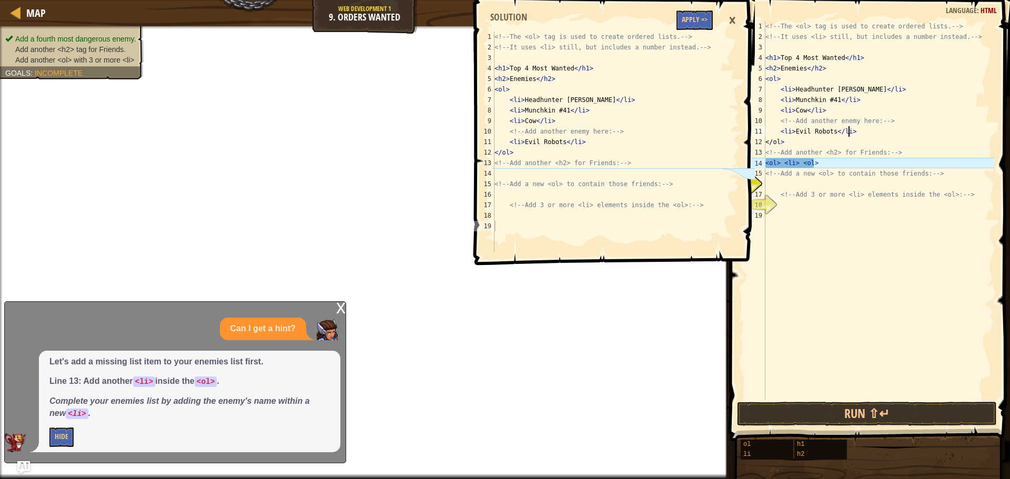
click at [828, 196] on div "<!-- The <ol> tag is used to create ordered lists. --> <!-- It uses <li> still,…" at bounding box center [879, 221] width 231 height 400
type textarea "<!-- Add 3 or more <li> elements inside the <ol>: -->"
click at [803, 188] on div "<!-- The <ol> tag is used to create ordered lists. --> <!-- It uses <li> still,…" at bounding box center [879, 221] width 231 height 400
click at [705, 21] on button "Apply =>" at bounding box center [695, 20] width 36 height 19
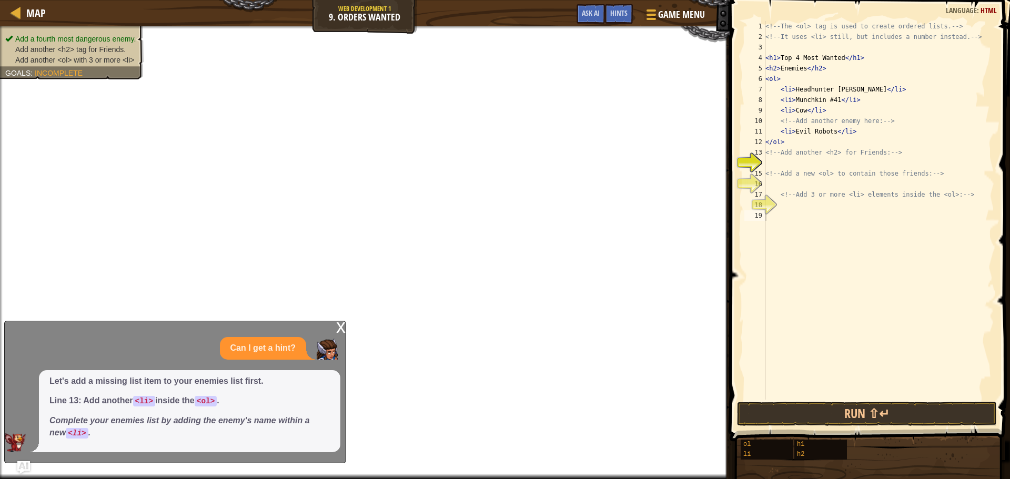
click at [801, 169] on div "<!-- The <ol> tag is used to create ordered lists. --> <!-- It uses <li> still,…" at bounding box center [879, 221] width 231 height 400
click at [802, 156] on div "<!-- The <ol> tag is used to create ordered lists. --> <!-- It uses <li> still,…" at bounding box center [879, 221] width 231 height 400
type textarea "<!-- Add another <h2> for Friends: -->"
click at [795, 164] on div "<!-- The <ol> tag is used to create ordered lists. --> <!-- It uses <li> still,…" at bounding box center [879, 221] width 231 height 400
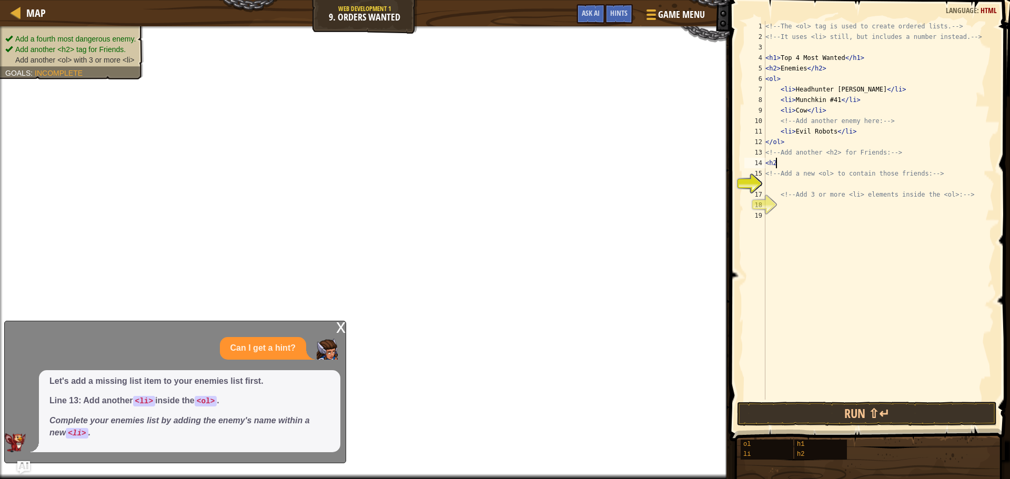
type textarea "<h2>"
click at [782, 185] on div "<!-- The <ol> tag is used to create ordered lists. --> <!-- It uses <li> still,…" at bounding box center [879, 221] width 231 height 400
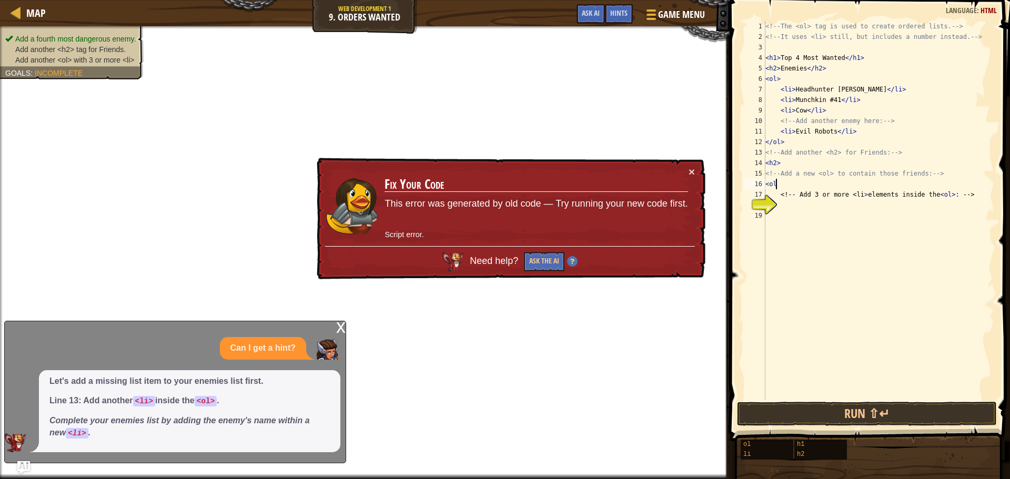
type textarea "<ol>"
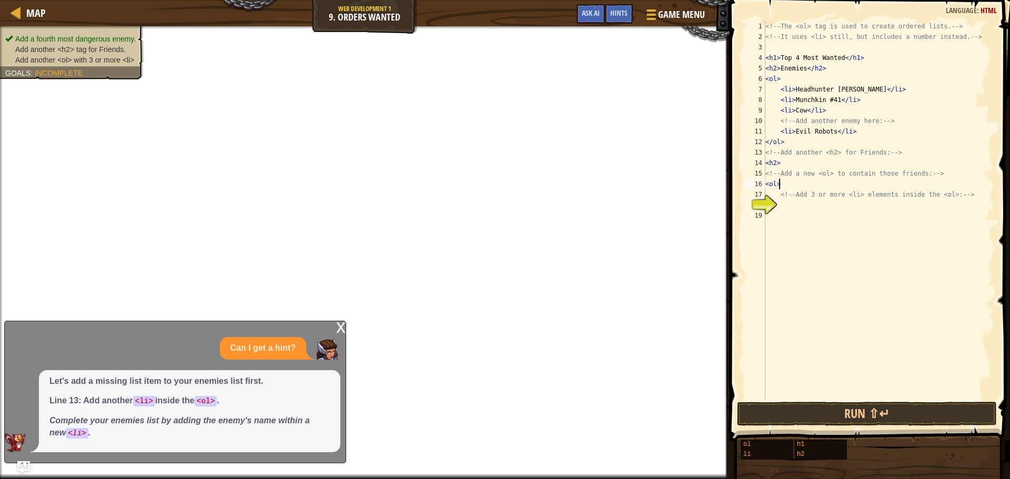
click at [806, 205] on div "<!-- The <ol> tag is used to create ordered lists. --> <!-- It uses <li> still,…" at bounding box center [879, 221] width 231 height 400
click at [894, 404] on button "Run ⇧↵" at bounding box center [867, 414] width 260 height 24
click at [889, 408] on button "Run ⇧↵" at bounding box center [867, 414] width 260 height 24
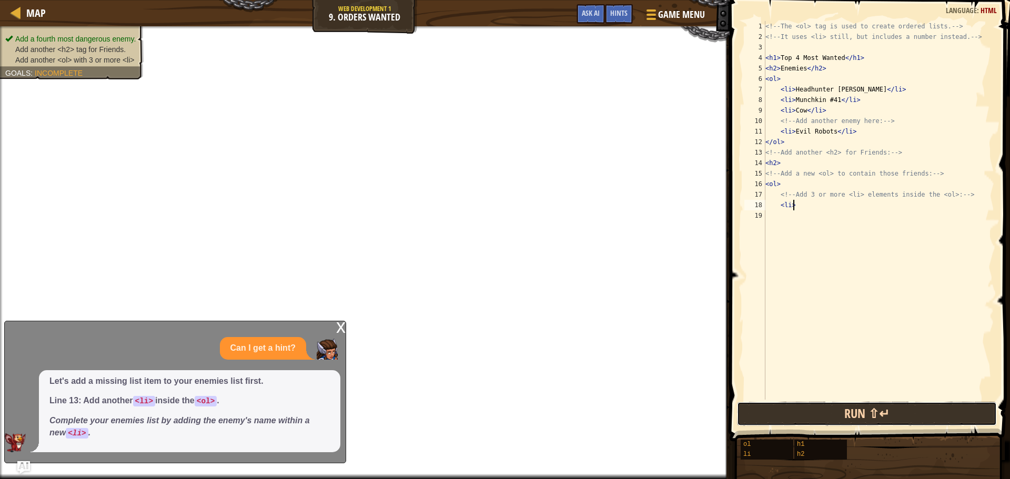
click at [889, 408] on button "Run ⇧↵" at bounding box center [867, 414] width 260 height 24
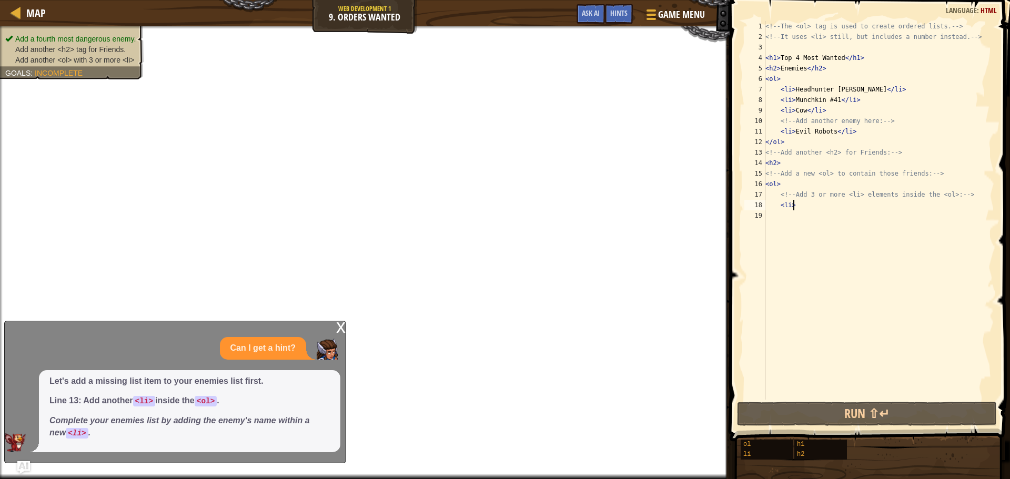
click at [845, 196] on div "<!-- The <ol> tag is used to create ordered lists. --> <!-- It uses <li> still,…" at bounding box center [879, 221] width 231 height 400
click at [837, 208] on div "<!-- The <ol> tag is used to create ordered lists. --> <!-- It uses <li> still,…" at bounding box center [879, 221] width 231 height 400
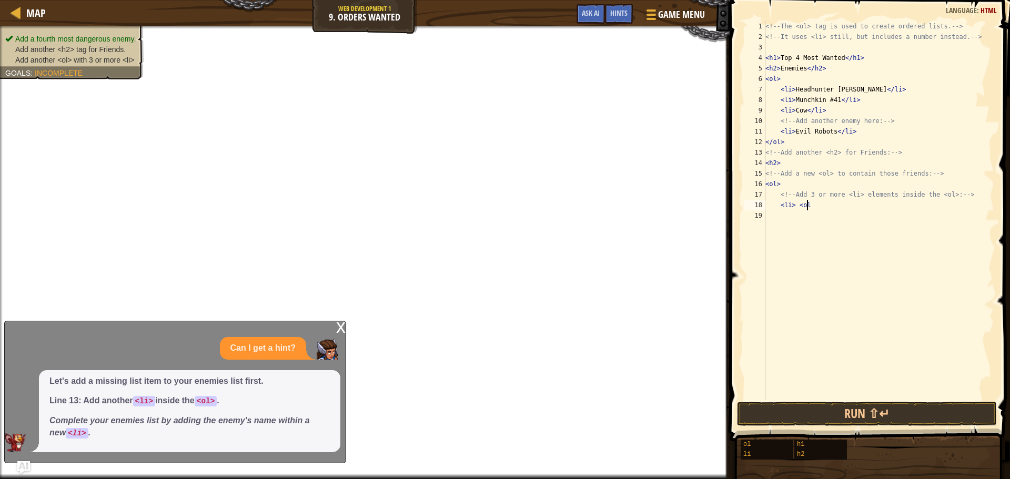
type textarea "<li> <ol>"
drag, startPoint x: 838, startPoint y: 207, endPoint x: 732, endPoint y: 203, distance: 105.4
click at [732, 203] on div "<li> <ol> 1 2 3 4 5 6 7 8 9 10 11 12 13 14 15 16 17 18 19 <!-- The <ol> tag is …" at bounding box center [869, 241] width 284 height 473
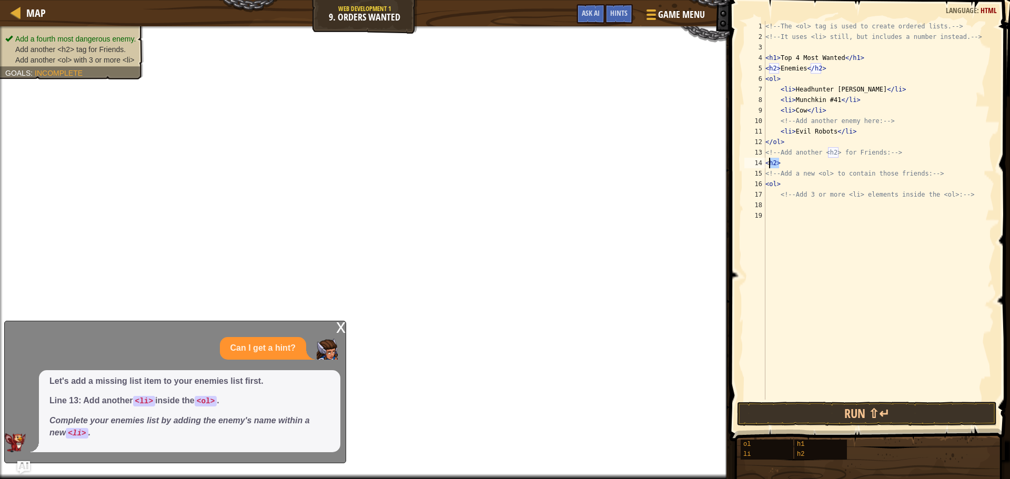
drag, startPoint x: 783, startPoint y: 166, endPoint x: 767, endPoint y: 164, distance: 15.9
click at [765, 164] on div "1 2 3 4 5 6 7 8 9 10 11 12 13 14 15 16 17 18 19 <!-- The <ol> tag is used to cr…" at bounding box center [868, 210] width 252 height 379
type textarea "<h2>"
drag, startPoint x: 780, startPoint y: 183, endPoint x: 765, endPoint y: 183, distance: 15.3
click at [765, 183] on div "1 2 3 4 5 6 7 8 9 10 11 12 13 14 15 16 17 18 19 <!-- The <ol> tag is used to cr…" at bounding box center [868, 210] width 252 height 379
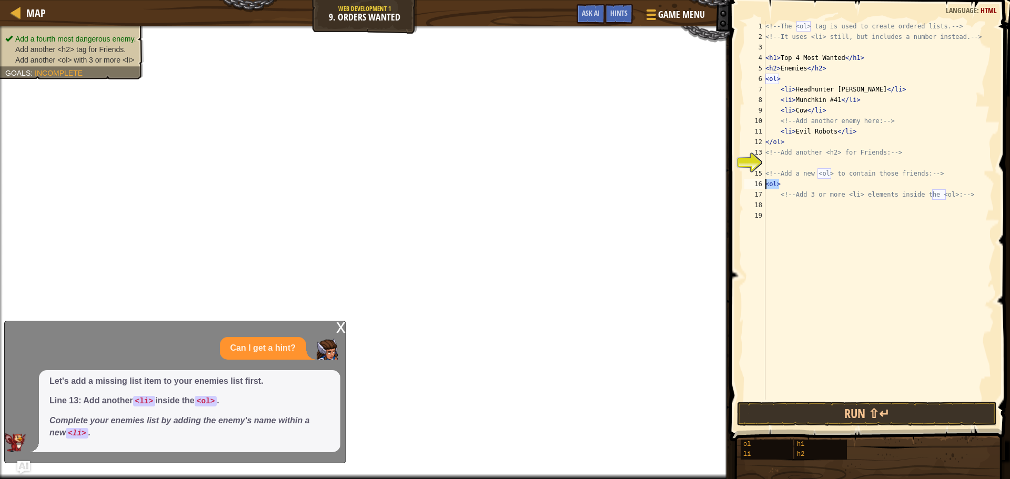
type textarea "<ol>"
drag, startPoint x: 797, startPoint y: 144, endPoint x: 772, endPoint y: 144, distance: 25.3
click at [767, 143] on div "<!-- The <ol> tag is used to create ordered lists. --> <!-- It uses <li> still,…" at bounding box center [879, 221] width 231 height 400
type textarea "</ol>"
click at [23, 463] on img "Ask AI" at bounding box center [24, 468] width 14 height 14
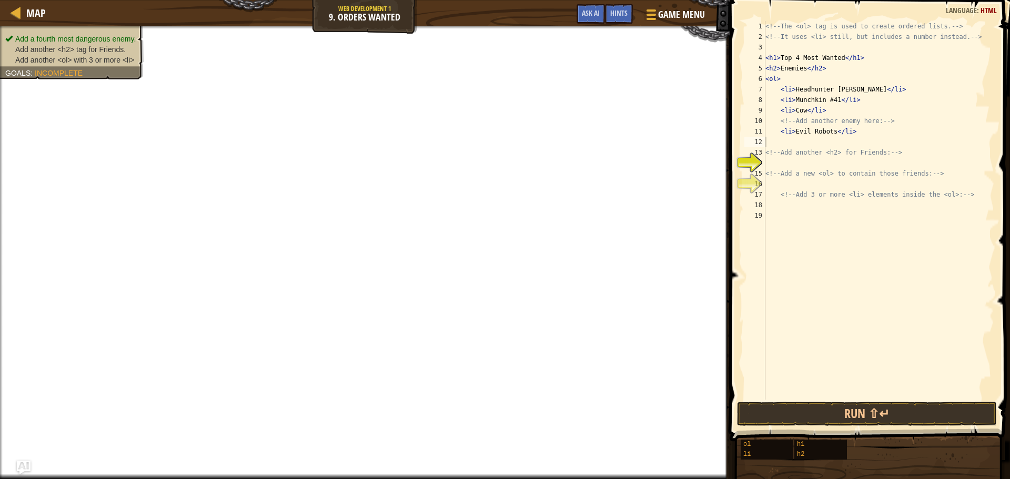
click at [24, 462] on img "Ask AI" at bounding box center [24, 468] width 14 height 14
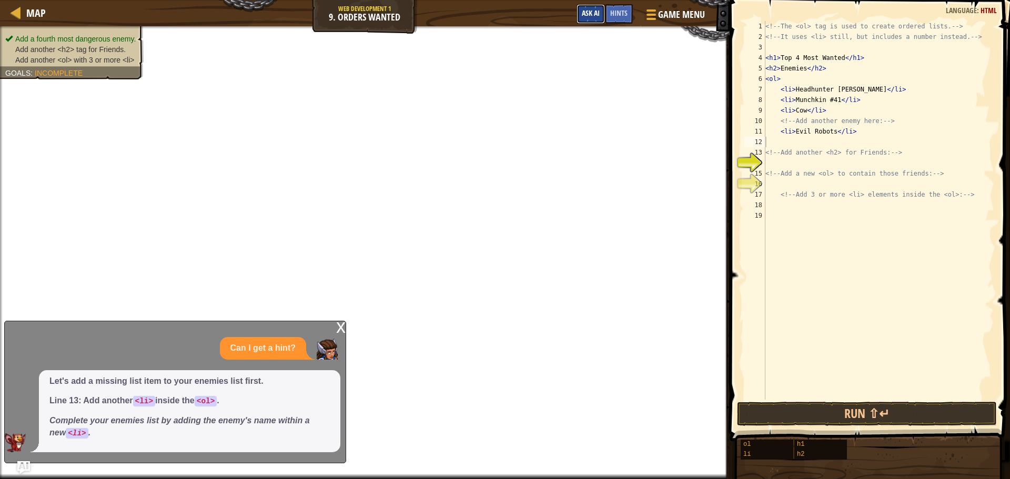
click at [588, 20] on button "Ask AI" at bounding box center [591, 13] width 28 height 19
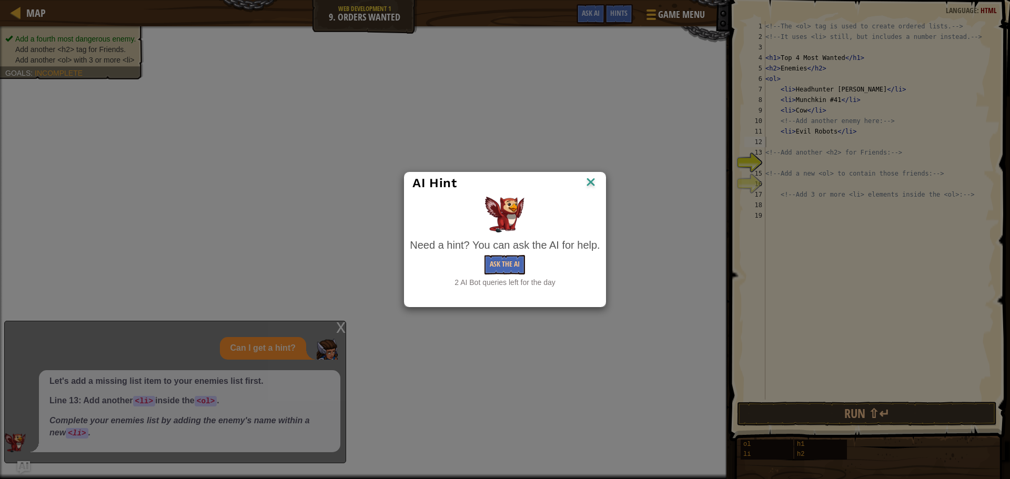
click at [621, 8] on div "AI Hint Need a hint? You can ask the AI for help. Ask the AI 2 AI Bot queries l…" at bounding box center [505, 239] width 1010 height 479
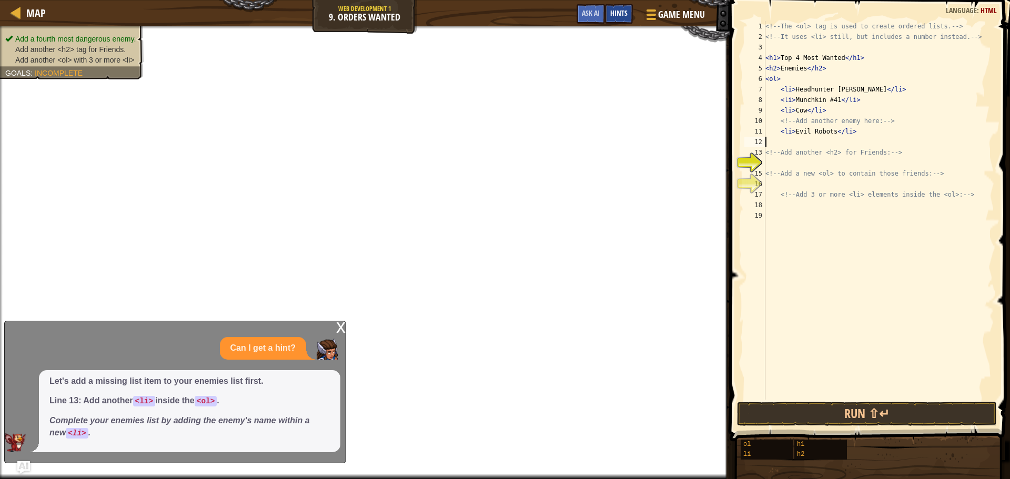
click at [623, 14] on span "Hints" at bounding box center [618, 13] width 17 height 10
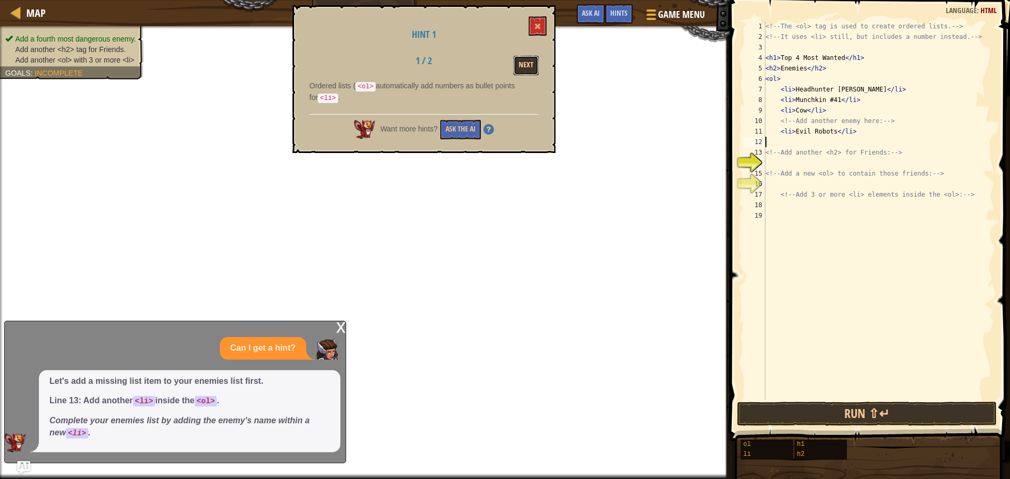
click at [523, 59] on button "Next" at bounding box center [526, 65] width 25 height 19
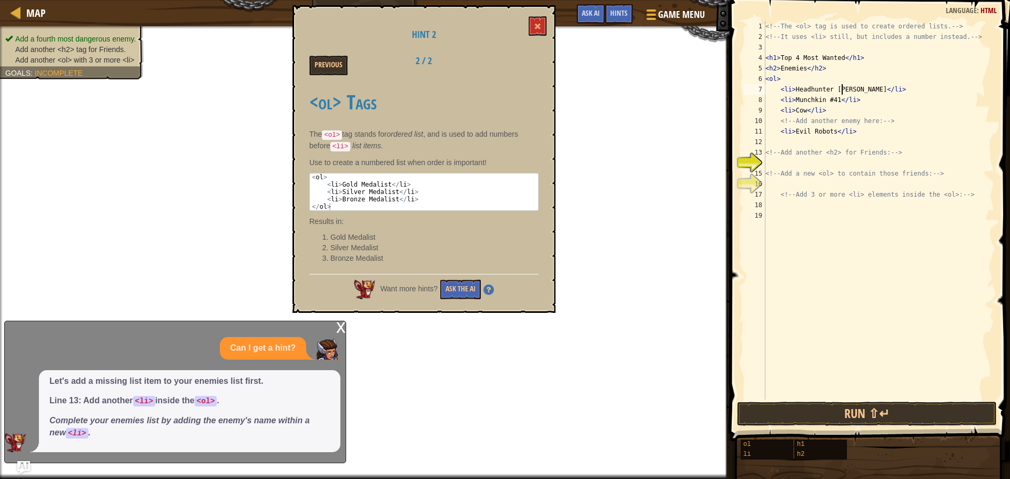
click at [842, 93] on div "<!-- The <ol> tag is used to create ordered lists. --> <!-- It uses <li> still,…" at bounding box center [879, 221] width 231 height 400
drag, startPoint x: 845, startPoint y: 92, endPoint x: 792, endPoint y: 88, distance: 52.3
click at [792, 88] on div "<!-- The <ol> tag is used to create ordered lists. --> <!-- It uses <li> still,…" at bounding box center [879, 221] width 231 height 400
click at [833, 102] on div "<!-- The <ol> tag is used to create ordered lists. --> <!-- It uses <li> still,…" at bounding box center [879, 221] width 231 height 400
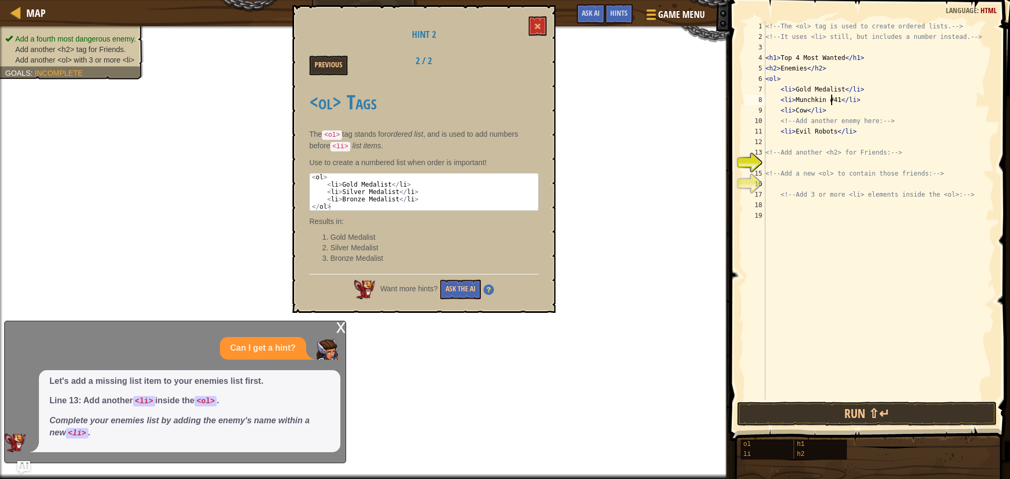
click at [801, 113] on div "<!-- The <ol> tag is used to create ordered lists. --> <!-- It uses <li> still,…" at bounding box center [879, 221] width 231 height 400
type textarea "<li>Cow</li>"
click at [458, 284] on button "Ask the AI" at bounding box center [460, 289] width 41 height 19
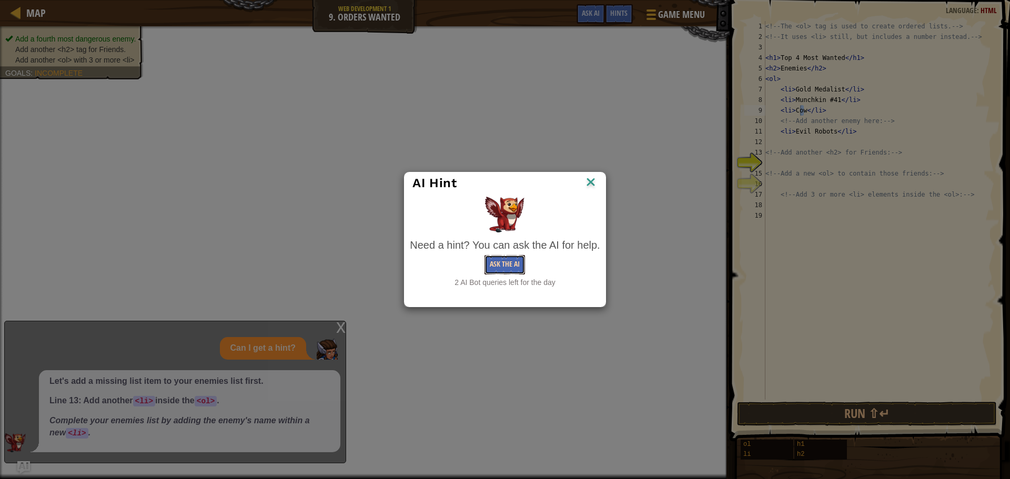
click at [513, 264] on button "Ask the AI" at bounding box center [505, 264] width 41 height 19
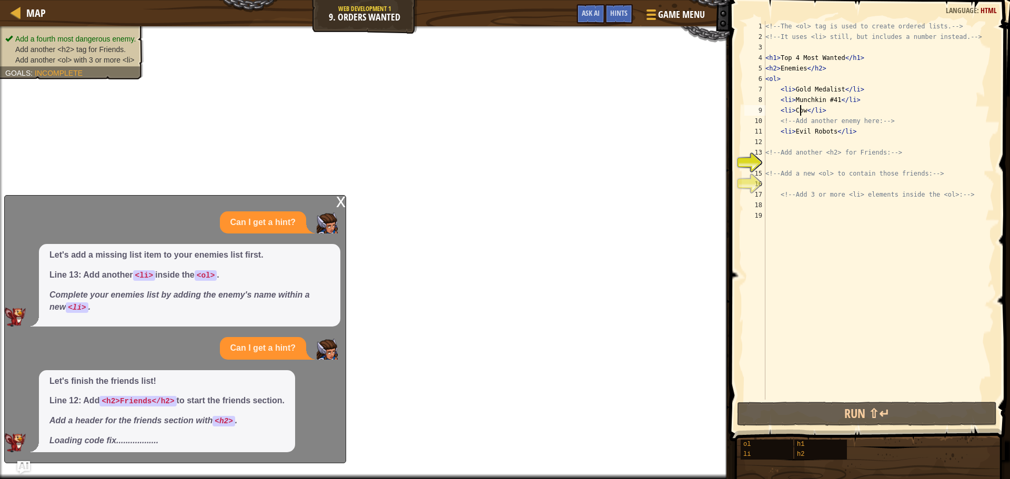
click at [822, 162] on div "<!-- The <ol> tag is used to create ordered lists. --> <!-- It uses <li> still,…" at bounding box center [879, 221] width 231 height 400
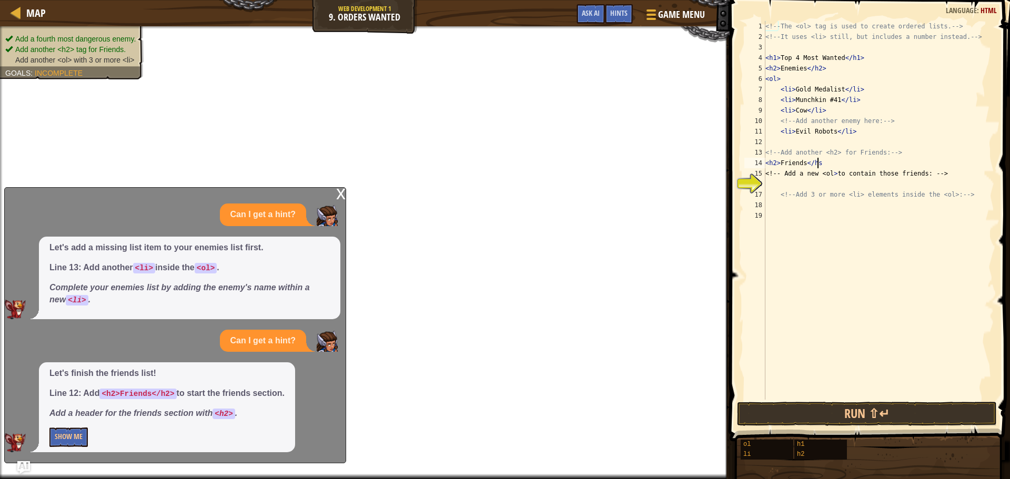
scroll to position [5, 4]
type textarea "<h2>Friends</h2>"
click at [800, 184] on div "<!-- The <ol> tag is used to create ordered lists. --> <!-- It uses <li> still,…" at bounding box center [879, 221] width 231 height 400
click at [64, 435] on button "Show Me" at bounding box center [68, 437] width 38 height 19
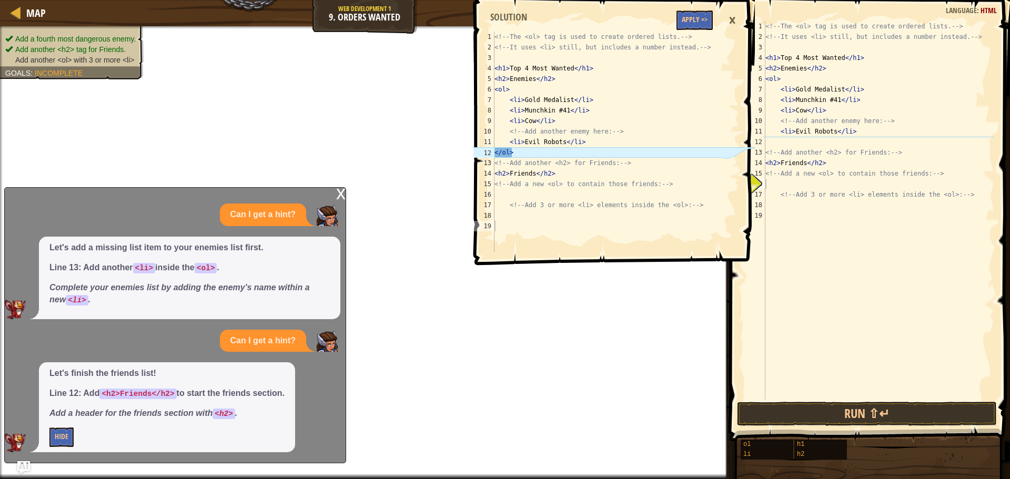
type textarea "<!-- Add another <h2> for Friends: -->"
click at [793, 149] on div "<!-- The <ol> tag is used to create ordered lists. --> <!-- It uses <li> still,…" at bounding box center [879, 221] width 231 height 400
click at [795, 138] on div "<!-- The <ol> tag is used to create ordered lists. --> <!-- It uses <li> still,…" at bounding box center [879, 221] width 231 height 400
type textarea "</ol>"
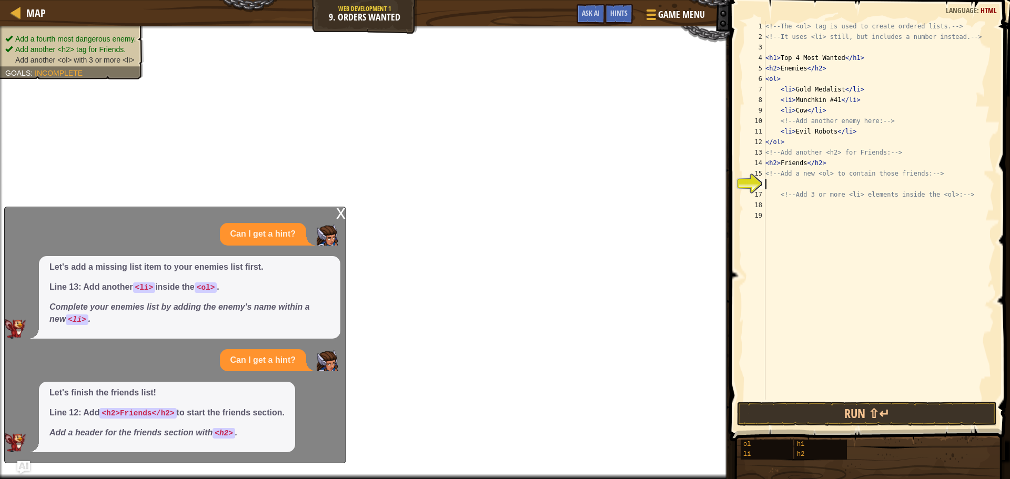
click at [798, 186] on div "<!-- The <ol> tag is used to create ordered lists. --> <!-- It uses <li> still,…" at bounding box center [879, 221] width 231 height 400
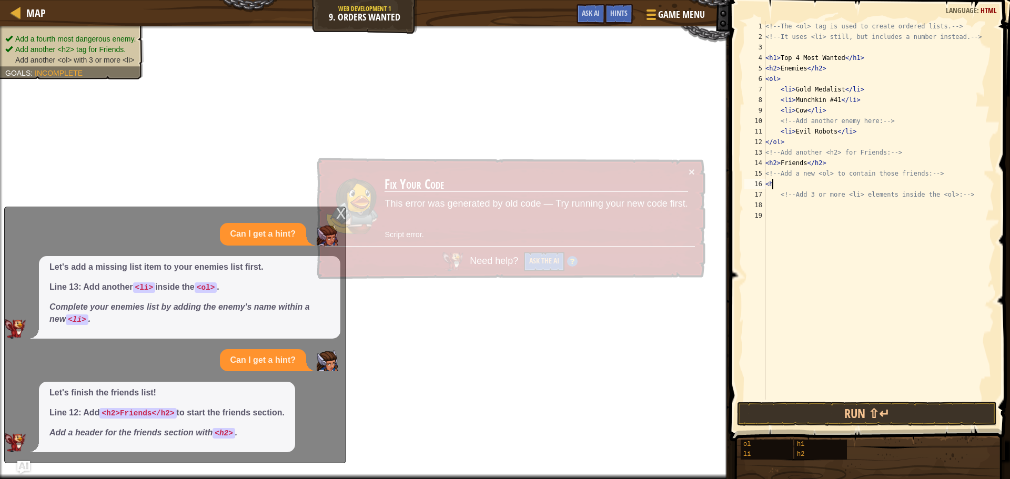
scroll to position [5, 0]
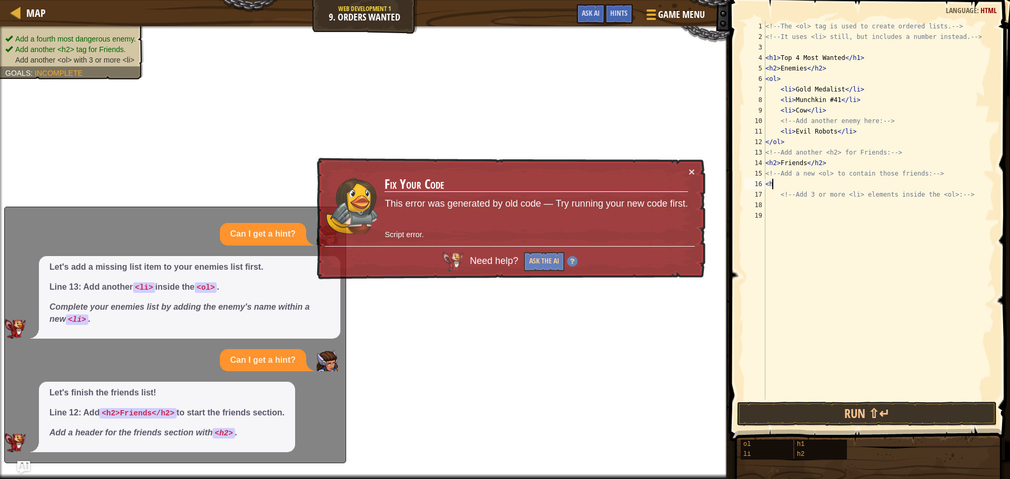
type textarea "<"
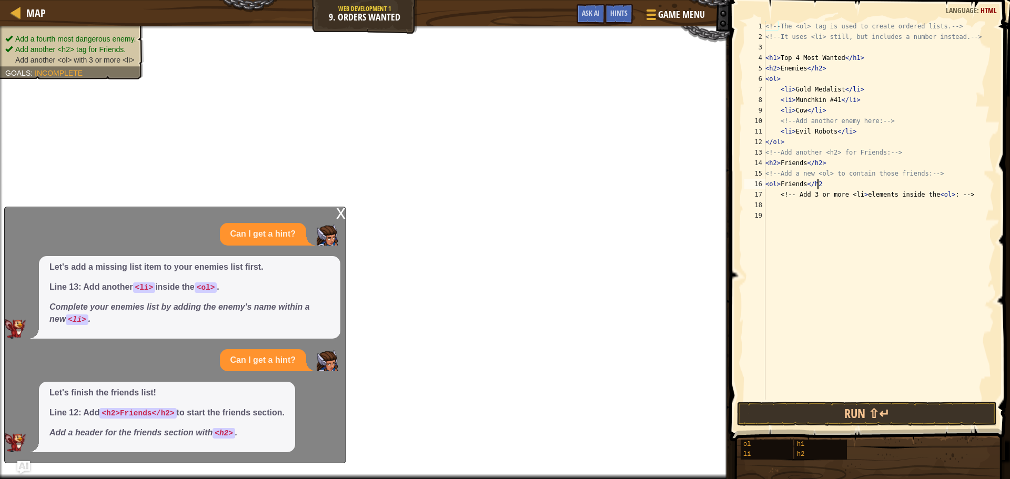
scroll to position [5, 4]
type textarea "<ol>Friends</h2>"
click at [890, 246] on div "<!-- The <ol> tag is used to create ordered lists. --> <!-- It uses <li> still,…" at bounding box center [879, 221] width 231 height 400
click at [849, 195] on div "<!-- The <ol> tag is used to create ordered lists. --> <!-- It uses <li> still,…" at bounding box center [879, 221] width 231 height 400
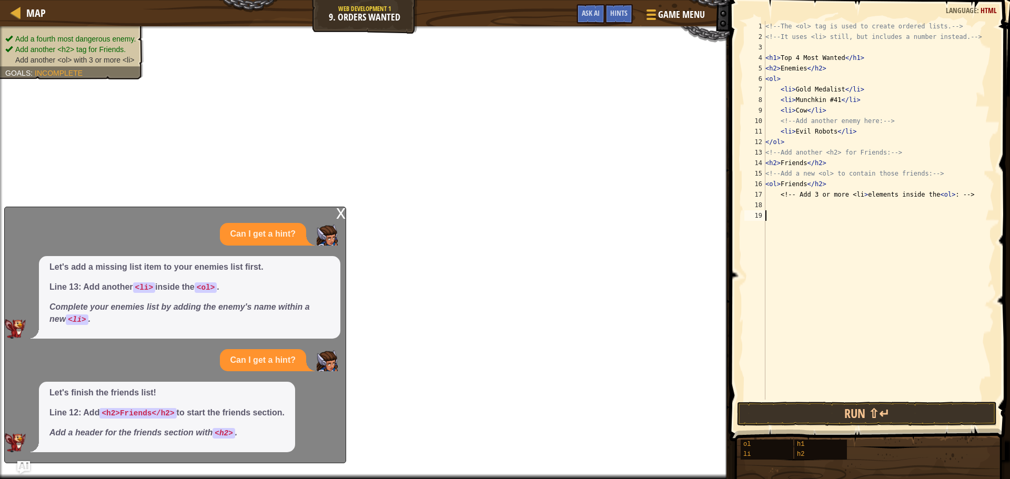
type textarea "<!-- Add 3 or more <li> elements inside the <ol>: -->"
click at [843, 204] on div "<!-- The <ol> tag is used to create ordered lists. --> <!-- It uses <li> still,…" at bounding box center [879, 221] width 231 height 400
click at [597, 9] on span "Ask AI" at bounding box center [591, 13] width 18 height 10
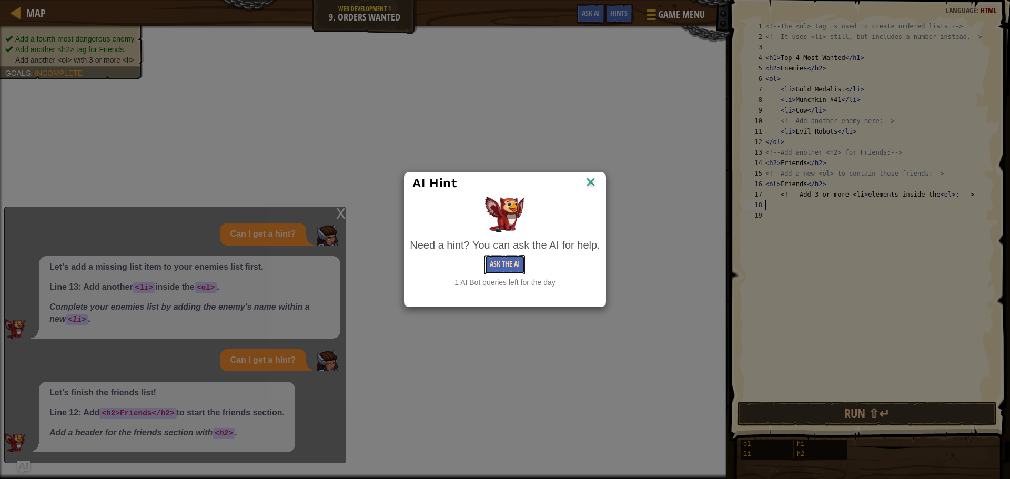
click at [505, 267] on button "Ask the AI" at bounding box center [505, 264] width 41 height 19
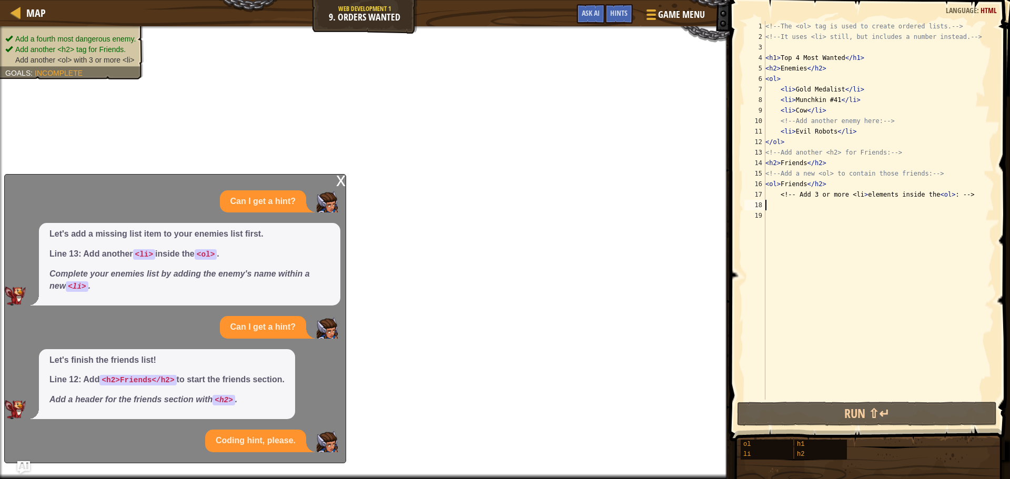
scroll to position [74, 0]
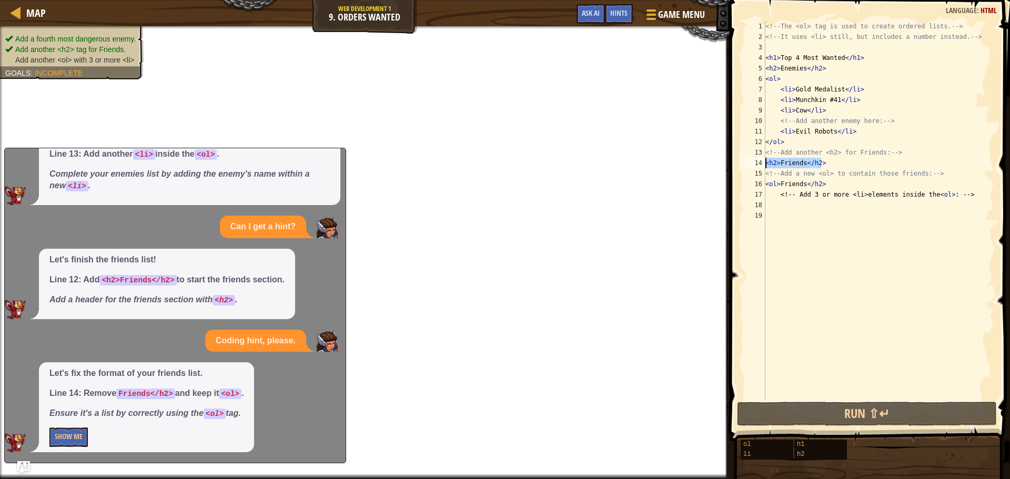
drag, startPoint x: 805, startPoint y: 163, endPoint x: 767, endPoint y: 160, distance: 38.5
click at [767, 160] on div "<!-- The <ol> tag is used to create ordered lists. --> <!-- It uses <li> still,…" at bounding box center [879, 221] width 231 height 400
type textarea "<h2>Friends</h2>"
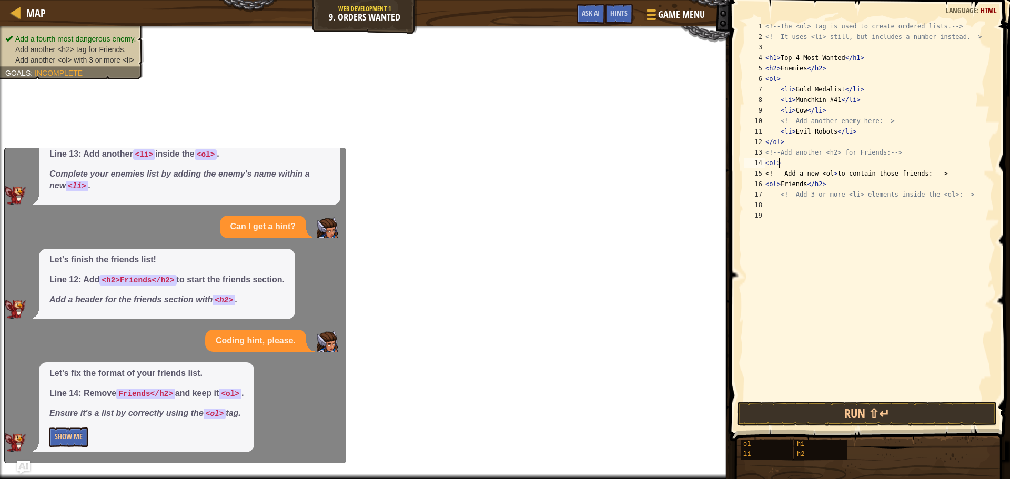
scroll to position [5, 1]
type textarea "<ol>"
drag, startPoint x: 61, startPoint y: 432, endPoint x: 33, endPoint y: 386, distance: 53.6
click at [61, 432] on button "Show Me" at bounding box center [68, 437] width 38 height 19
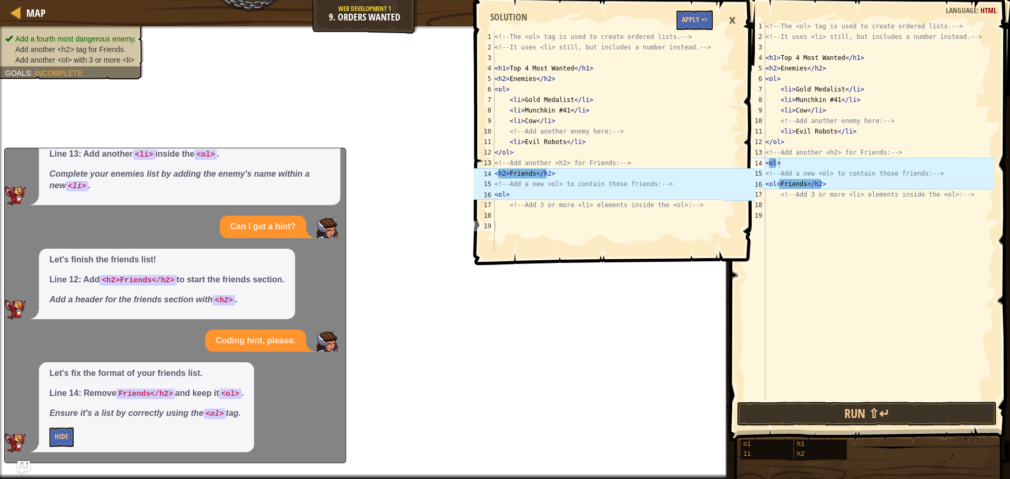
click at [674, 303] on div "1 2 3 4 5 6 7 8 9 10 11 12 13 14 15 16 17 18 19 <!-- The <ol> tag is used to cr…" at bounding box center [613, 239] width 284 height 479
click at [797, 398] on div "<!-- The <ol> tag is used to create ordered lists. --> <!-- It uses <li> still,…" at bounding box center [879, 221] width 231 height 400
click at [730, 15] on div "×" at bounding box center [733, 20] width 18 height 24
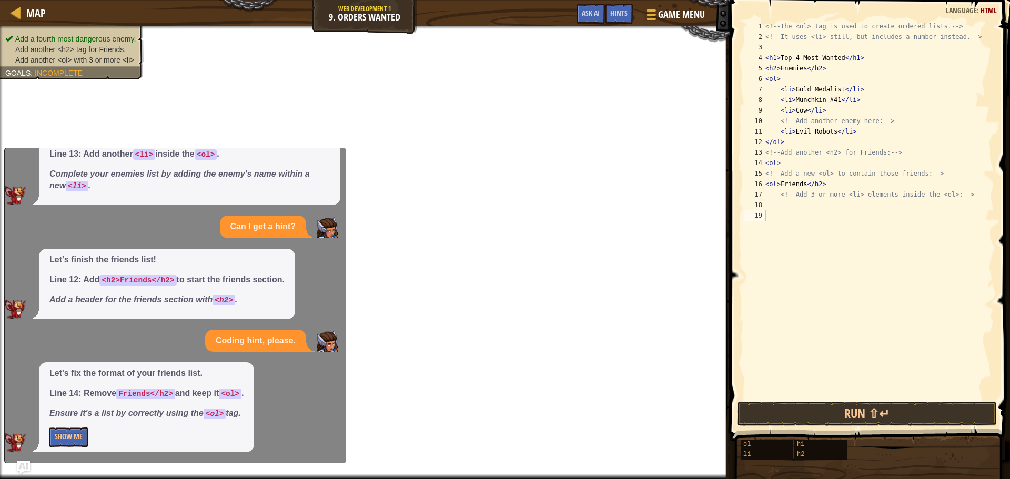
click at [792, 202] on div "<!-- The <ol> tag is used to create ordered lists. --> <!-- It uses <li> still,…" at bounding box center [879, 221] width 231 height 400
click at [67, 432] on button "Show Me" at bounding box center [68, 437] width 38 height 19
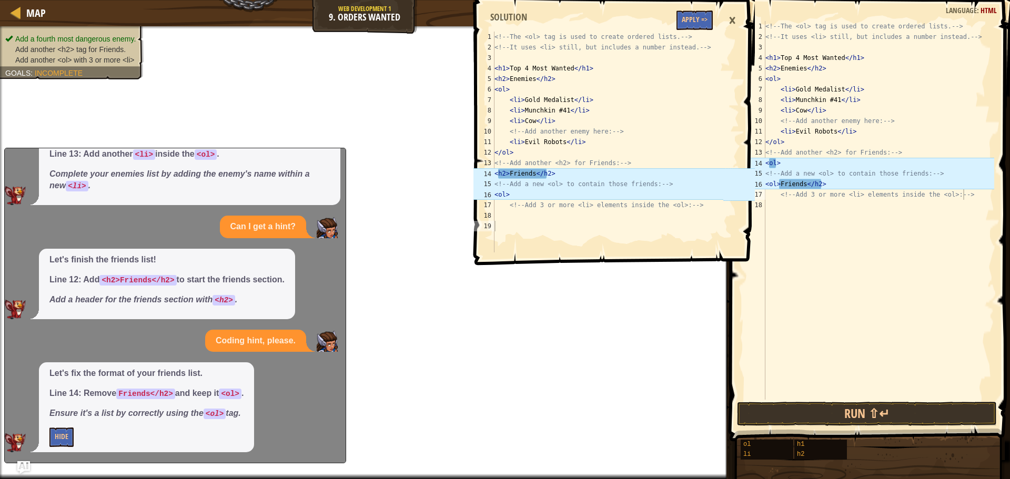
click at [795, 160] on div "<!-- The <ol> tag is used to create ordered lists. --> <!-- It uses <li> still,…" at bounding box center [879, 221] width 231 height 400
click at [839, 190] on div "<!-- The <ol> tag is used to create ordered lists. --> <!-- It uses <li> still,…" at bounding box center [879, 221] width 231 height 400
type textarea "<!-- Add 3 or more <li> elements inside the <ol>: -->"
click at [832, 202] on div "<!-- The <ol> tag is used to create ordered lists. --> <!-- It uses <li> still,…" at bounding box center [879, 221] width 231 height 400
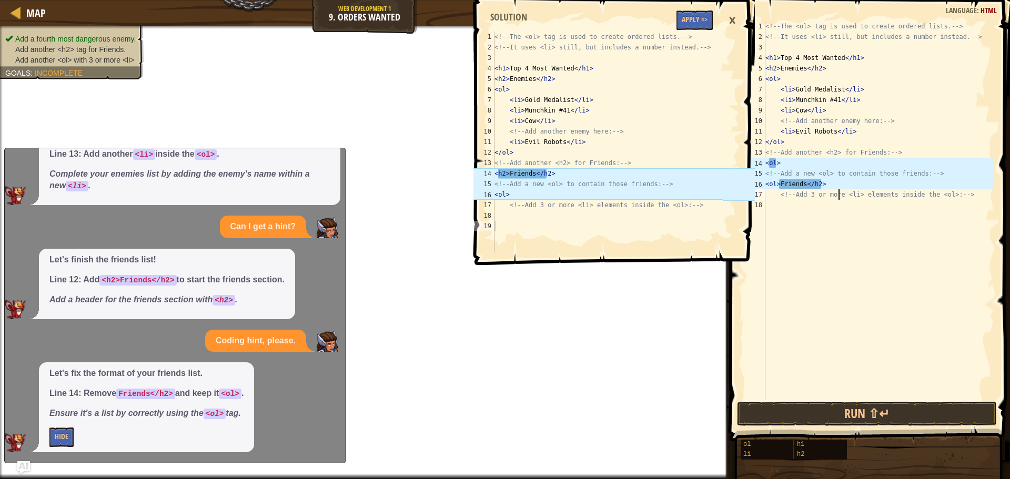
scroll to position [5, 0]
type textarea "g"
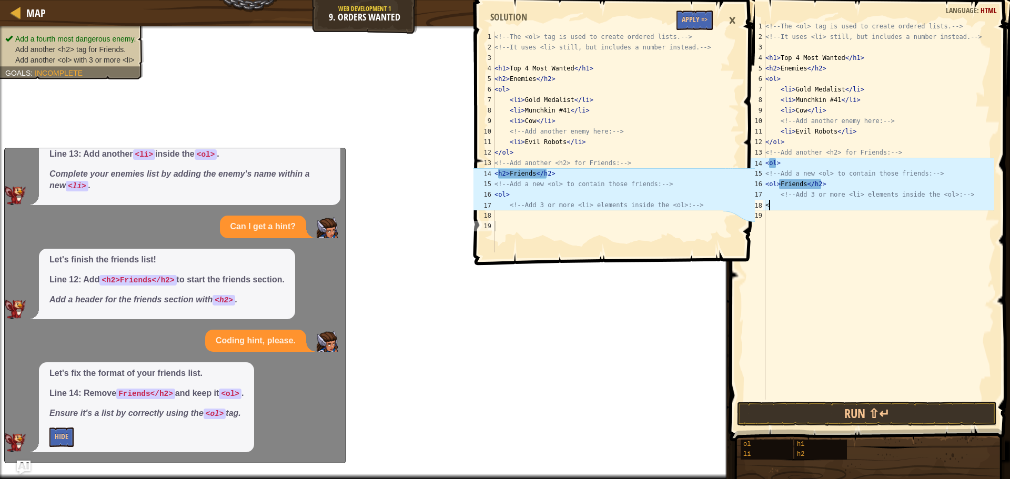
click at [19, 468] on img "Ask AI" at bounding box center [24, 468] width 14 height 14
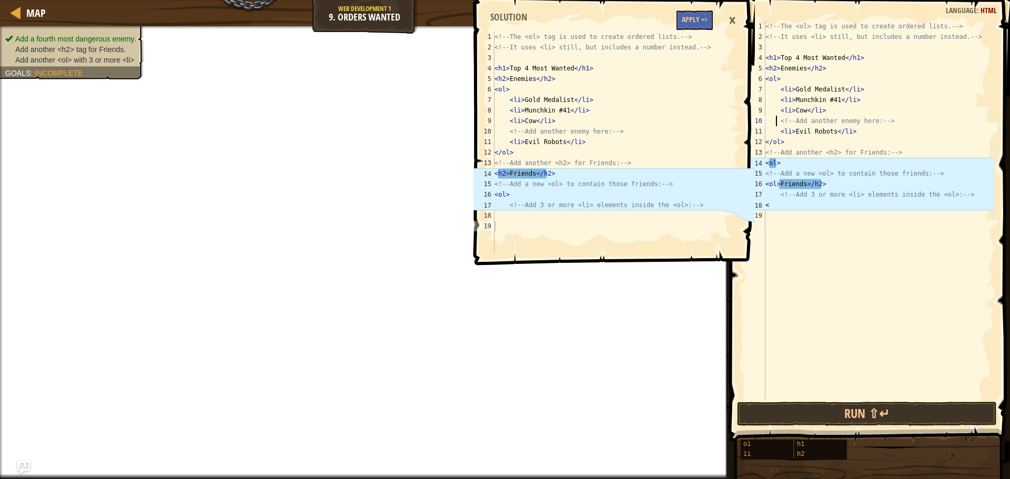
click at [777, 120] on div "<!-- The <ol> tag is used to create ordered lists. --> <!-- It uses <li> still,…" at bounding box center [879, 221] width 231 height 400
click at [806, 120] on div "<!-- The <ol> tag is used to create ordered lists. --> <!-- It uses <li> still,…" at bounding box center [879, 221] width 231 height 400
click at [785, 122] on div "<!-- The <ol> tag is used to create ordered lists. --> <!-- It uses <li> still,…" at bounding box center [879, 221] width 231 height 400
click at [896, 127] on div "<!-- The <ol> tag is used to create ordered lists. --> <!-- It uses <li> still,…" at bounding box center [879, 221] width 231 height 400
click at [903, 120] on div "<!-- The <ol> tag is used to create ordered lists. --> <!-- It uses <li> still,…" at bounding box center [879, 221] width 231 height 400
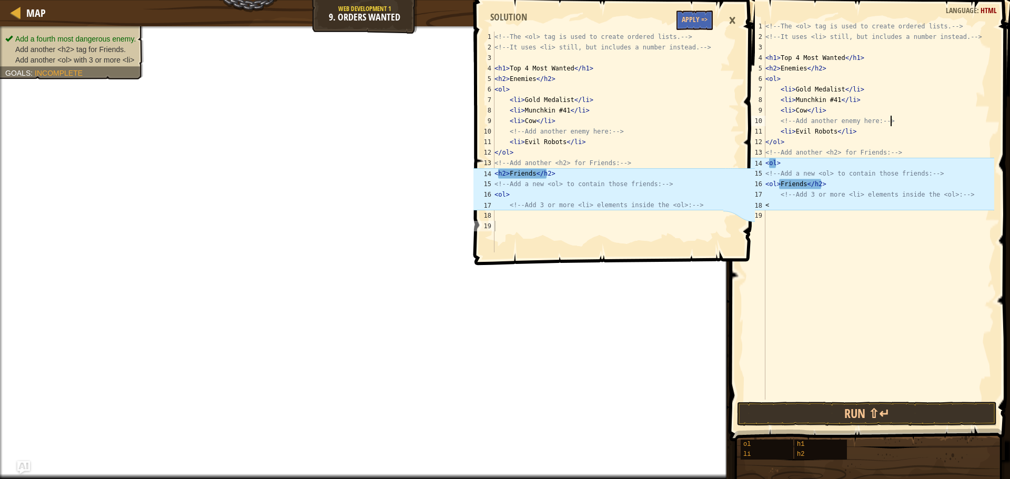
click at [784, 121] on div "<!-- The <ol> tag is used to create ordered lists. --> <!-- It uses <li> still,…" at bounding box center [879, 221] width 231 height 400
click at [732, 19] on div "×" at bounding box center [733, 20] width 18 height 24
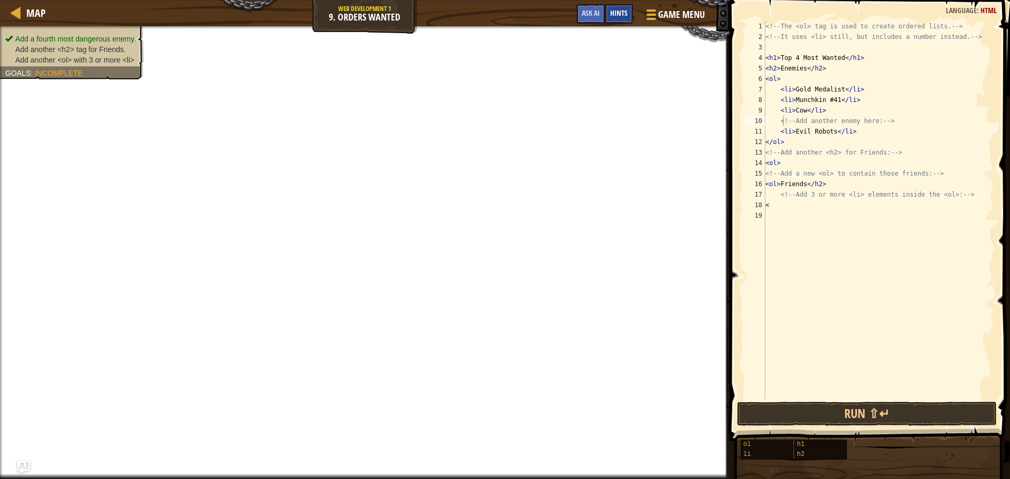
click at [625, 15] on span "Hints" at bounding box center [618, 13] width 17 height 10
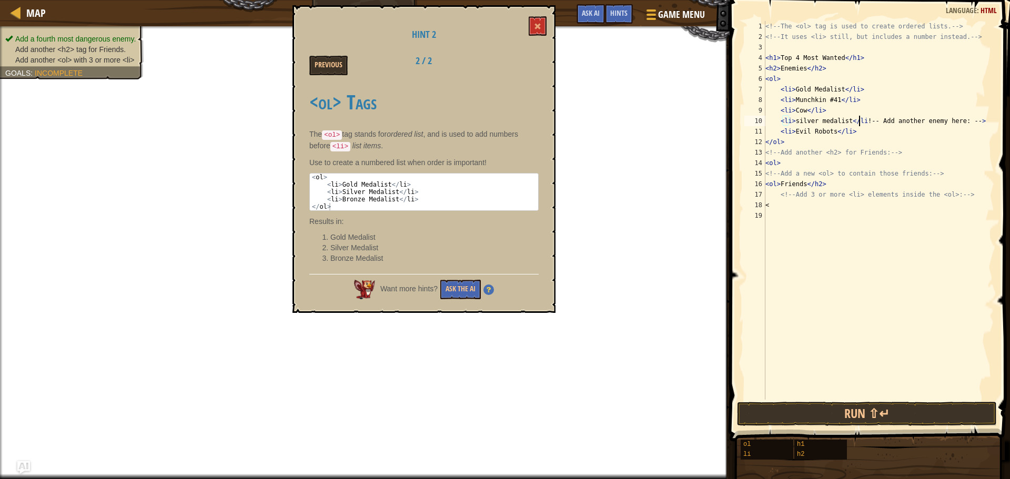
scroll to position [5, 8]
drag, startPoint x: 974, startPoint y: 125, endPoint x: 861, endPoint y: 120, distance: 112.2
click at [861, 120] on div "<!-- The <ol> tag is used to create ordered lists. --> <!-- It uses <li> still,…" at bounding box center [879, 221] width 231 height 400
type textarea "<li>silver medalist</li>"
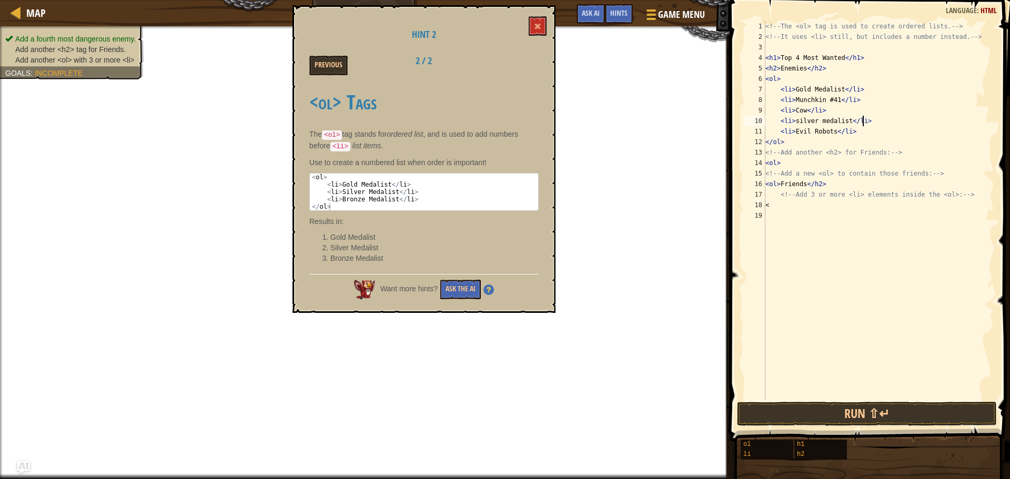
click at [928, 224] on div "<!-- The <ol> tag is used to create ordered lists. --> <!-- It uses <li> still,…" at bounding box center [879, 221] width 231 height 400
click at [874, 218] on div "<!-- The <ol> tag is used to create ordered lists. --> <!-- It uses <li> still,…" at bounding box center [879, 221] width 231 height 400
click at [821, 183] on div "<!-- The <ol> tag is used to create ordered lists. --> <!-- It uses <li> still,…" at bounding box center [879, 221] width 231 height 400
click at [334, 63] on button "Previous" at bounding box center [328, 65] width 38 height 19
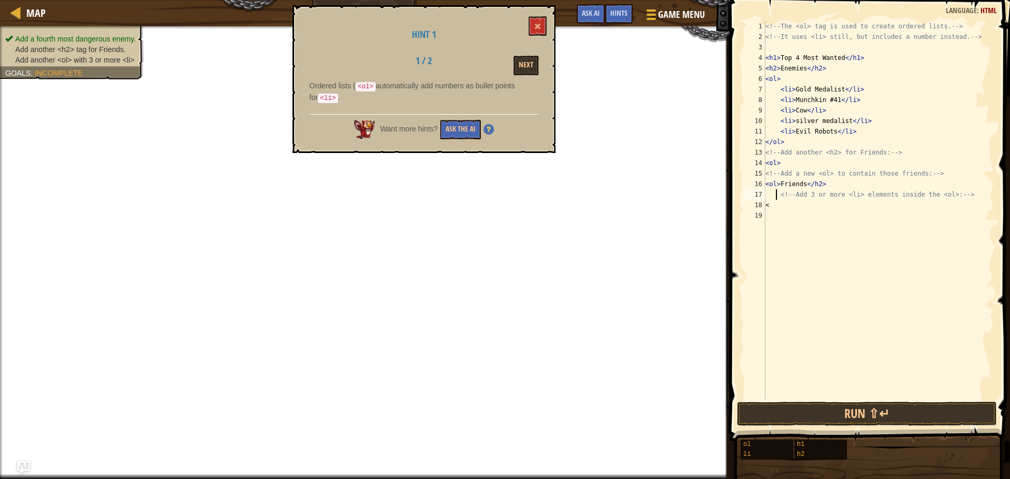
click at [775, 190] on div "<!-- The <ol> tag is used to create ordered lists. --> <!-- It uses <li> still,…" at bounding box center [879, 221] width 231 height 400
click at [789, 201] on div "<!-- The <ol> tag is used to create ordered lists. --> <!-- It uses <li> still,…" at bounding box center [879, 221] width 231 height 400
type textarea "<"
type textarea "h"
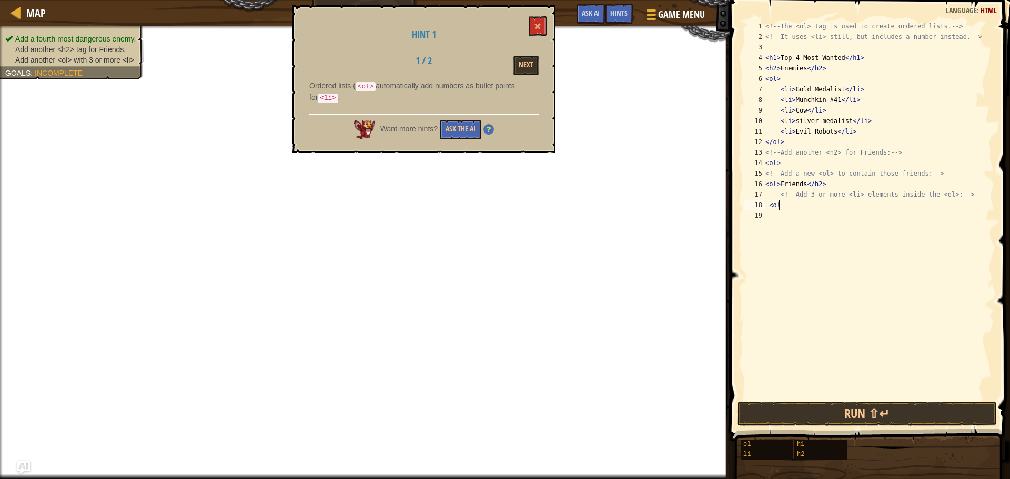
type textarea "<"
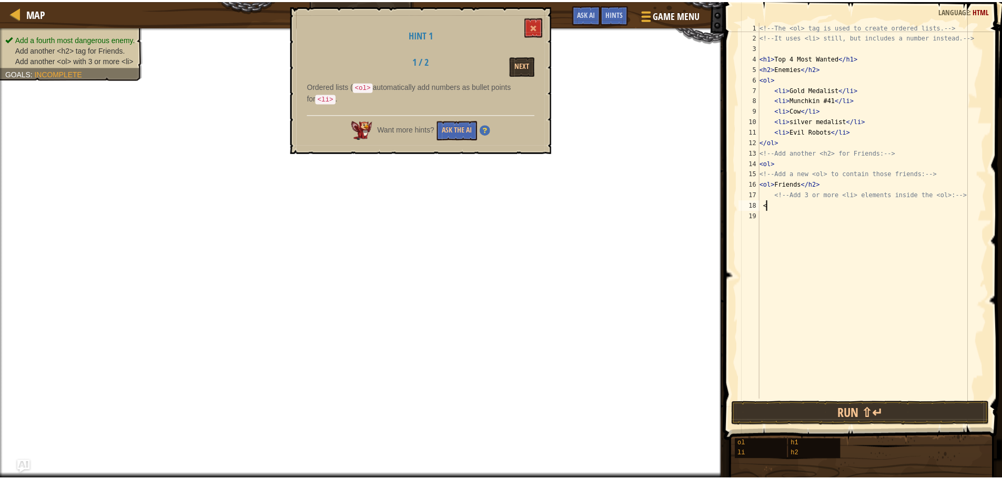
scroll to position [5, 0]
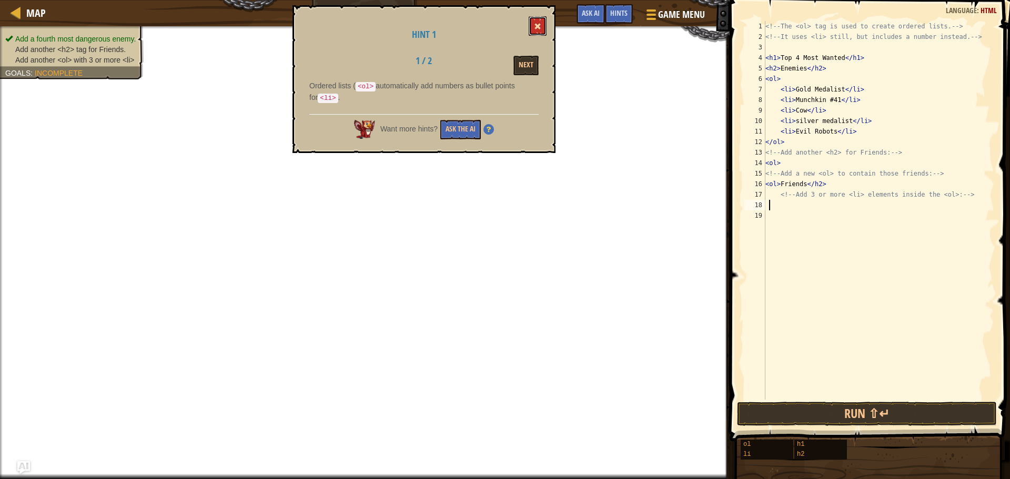
click at [533, 31] on button at bounding box center [538, 25] width 18 height 19
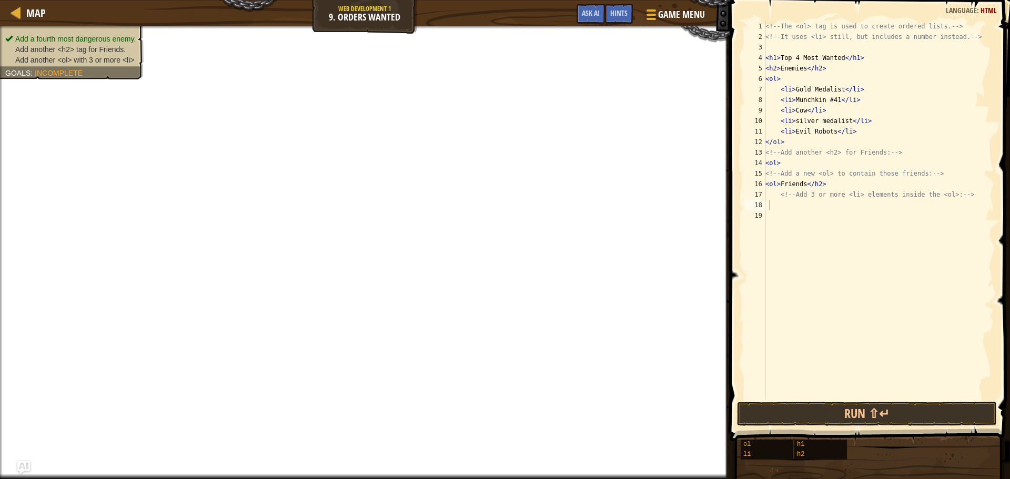
click at [374, 9] on div "Map Web Development 1 9. Orders Wanted Game Menu Done Hints Ask AI" at bounding box center [365, 13] width 730 height 26
click at [23, 8] on link "Map" at bounding box center [33, 13] width 25 height 14
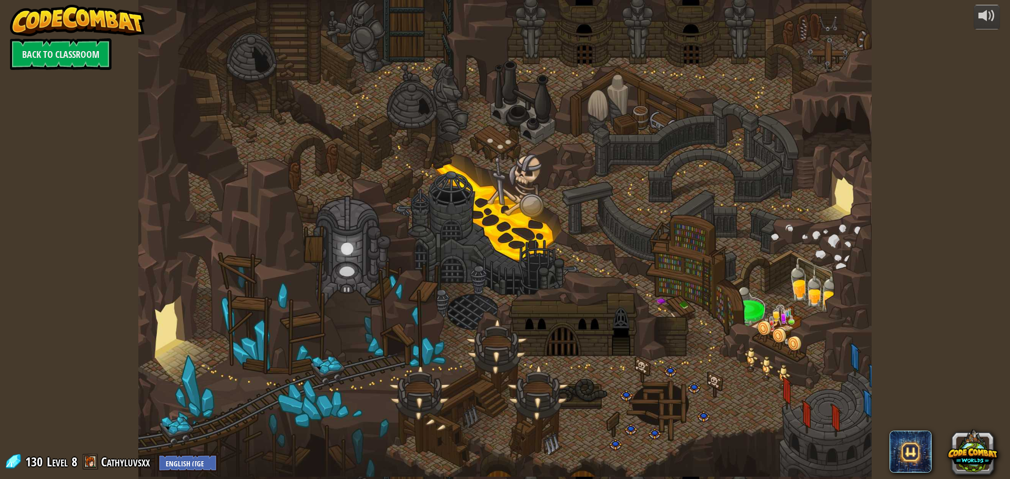
drag, startPoint x: 313, startPoint y: 361, endPoint x: 294, endPoint y: 371, distance: 21.4
click at [298, 368] on div at bounding box center [505, 239] width 734 height 479
drag, startPoint x: 289, startPoint y: 378, endPoint x: 239, endPoint y: 394, distance: 51.8
click at [286, 379] on div at bounding box center [505, 239] width 734 height 479
click at [58, 55] on link "Back to Classroom" at bounding box center [61, 54] width 102 height 32
